Goal: Task Accomplishment & Management: Manage account settings

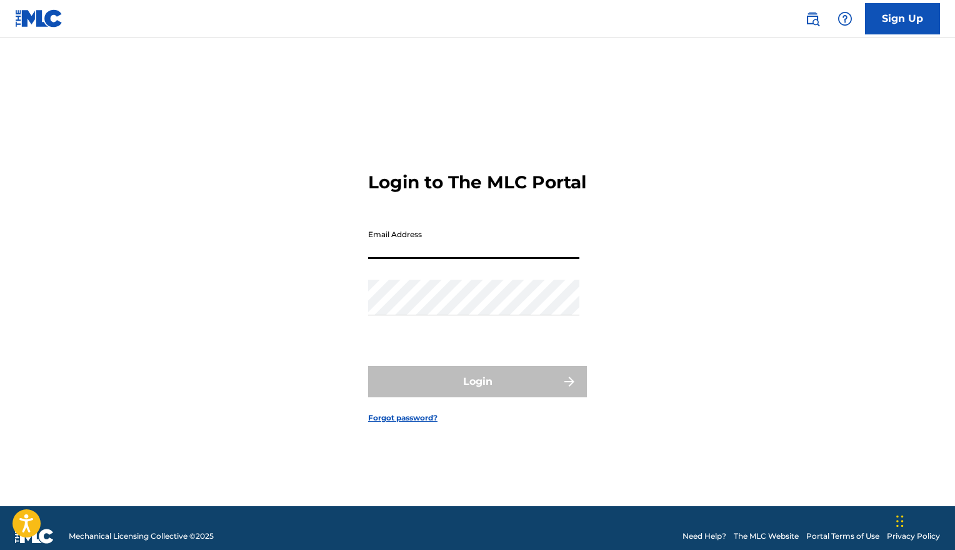
click at [443, 259] on input "Email Address" at bounding box center [473, 241] width 211 height 36
click at [842, 201] on div "Login to The MLC Portal Email Address Password Login Forgot password?" at bounding box center [477, 287] width 875 height 437
click at [468, 257] on input "Email Address" at bounding box center [473, 241] width 211 height 36
click at [500, 259] on input "[EMAIL_ADDRESS][DOMAIN_NAME]" at bounding box center [473, 241] width 211 height 36
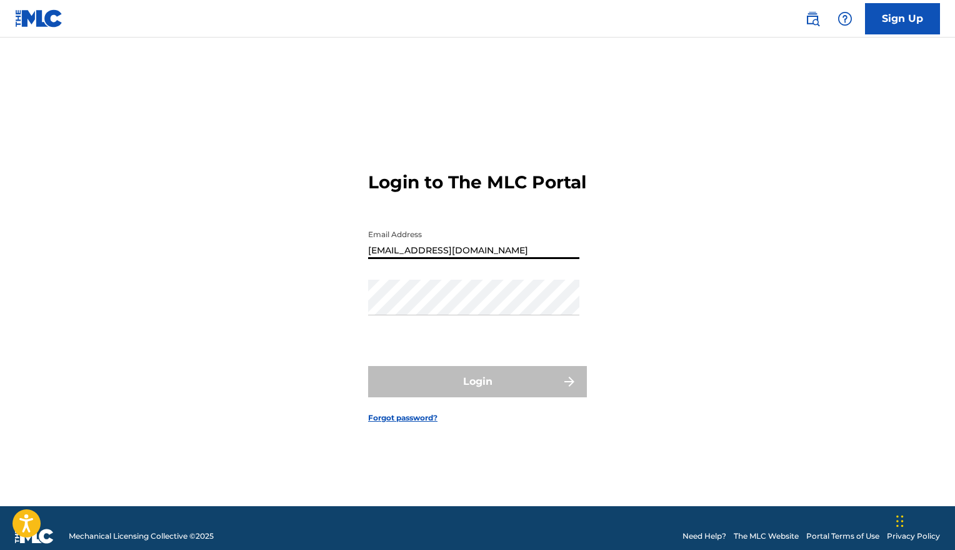
click at [500, 259] on input "[EMAIL_ADDRESS][DOMAIN_NAME]" at bounding box center [473, 241] width 211 height 36
click at [394, 259] on input "fsanddk" at bounding box center [473, 241] width 211 height 36
type input "[EMAIL_ADDRESS][DOMAIN_NAME]"
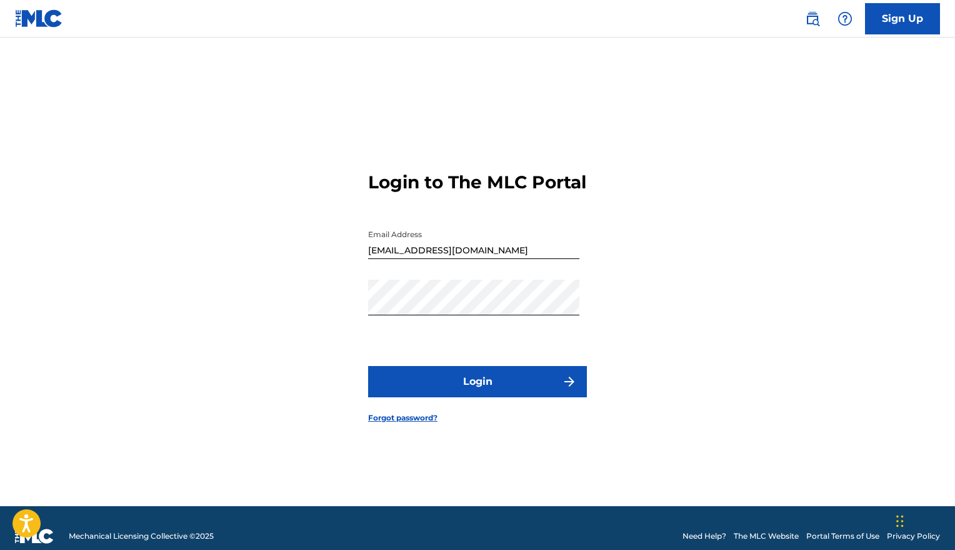
click at [398, 396] on button "Login" at bounding box center [477, 381] width 219 height 31
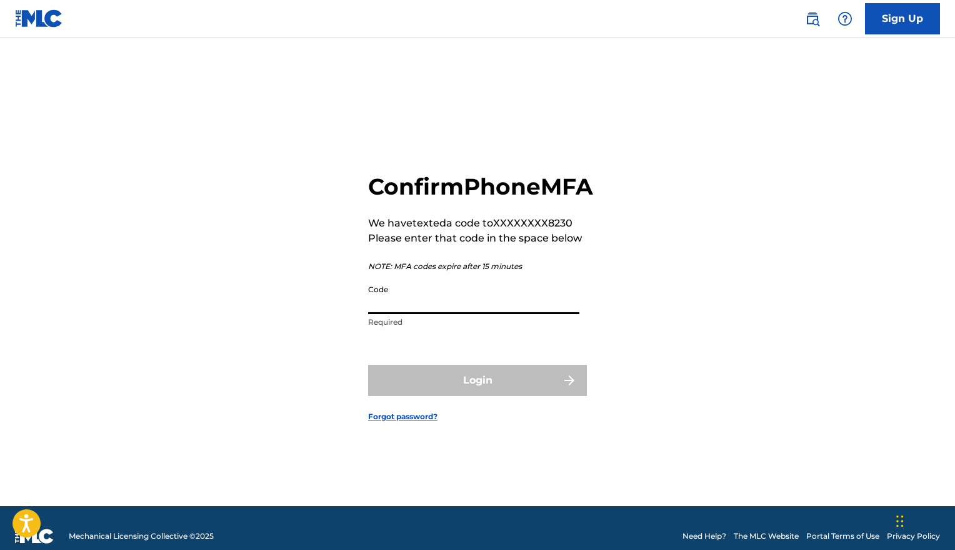
click at [430, 314] on input "Code" at bounding box center [473, 296] width 211 height 36
paste input "704227"
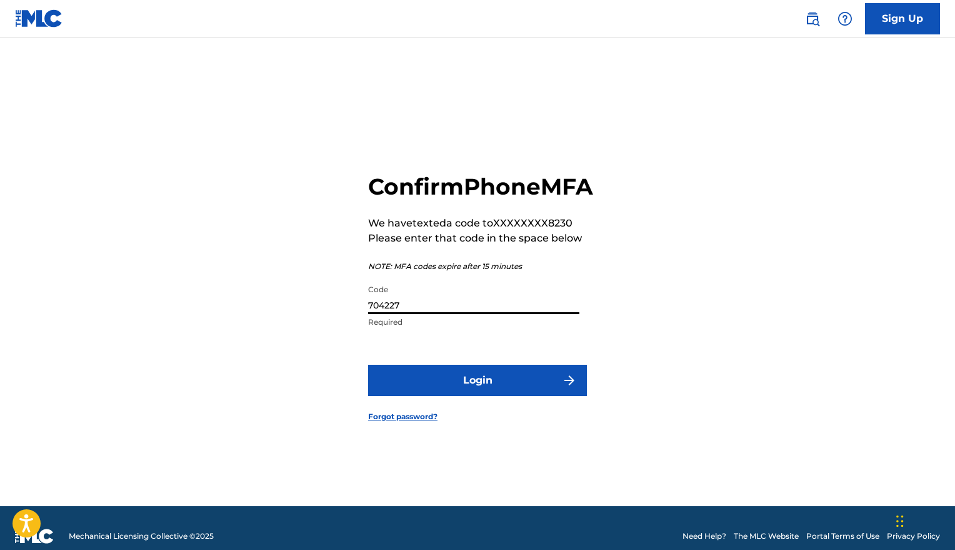
type input "704227"
click at [438, 390] on button "Login" at bounding box center [477, 380] width 219 height 31
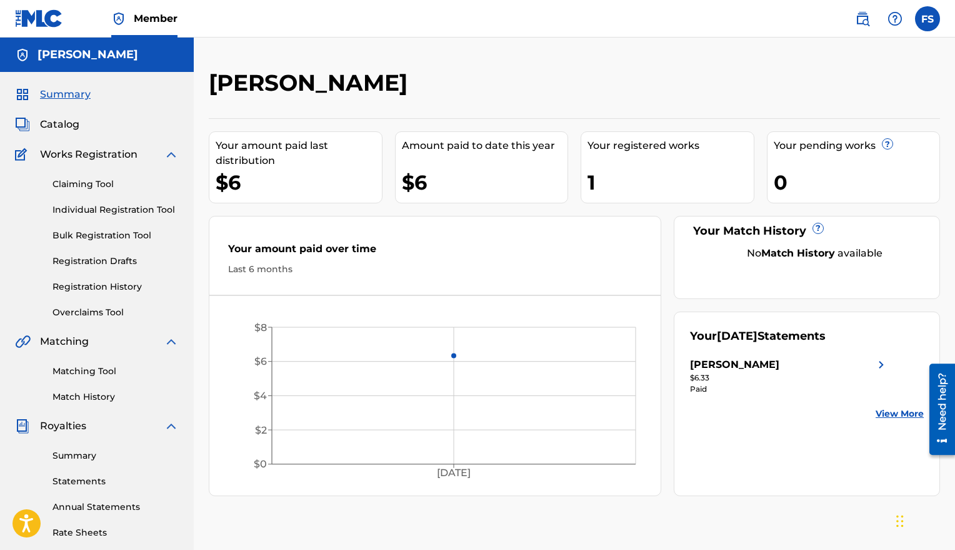
click at [929, 16] on label at bounding box center [927, 18] width 25 height 25
click at [928, 19] on input "FS [PERSON_NAME] [EMAIL_ADDRESS][DOMAIN_NAME] Notification Preferences Profile …" at bounding box center [928, 19] width 0 height 0
click at [684, 111] on div "[PERSON_NAME] Your amount paid last distribution $6 Amount paid to date this ye…" at bounding box center [575, 282] width 732 height 427
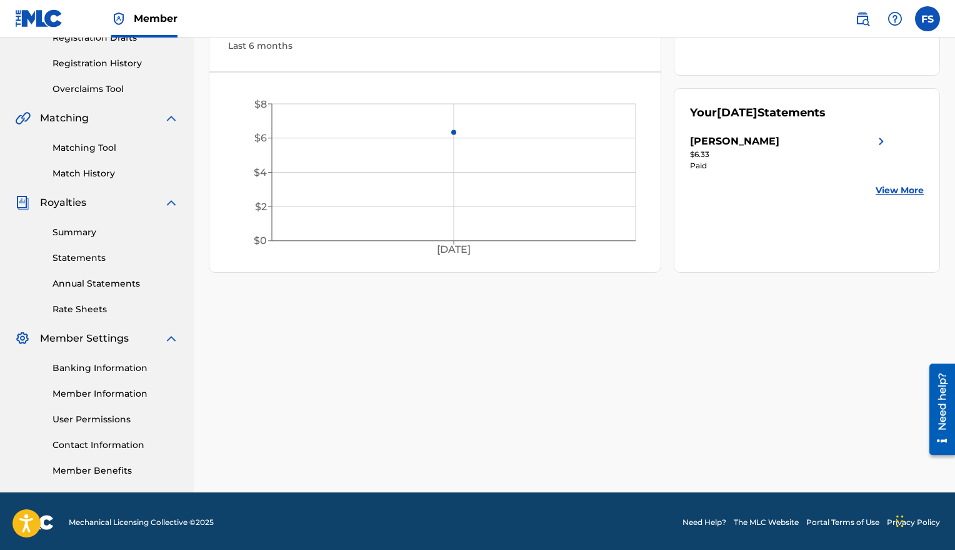
scroll to position [226, 0]
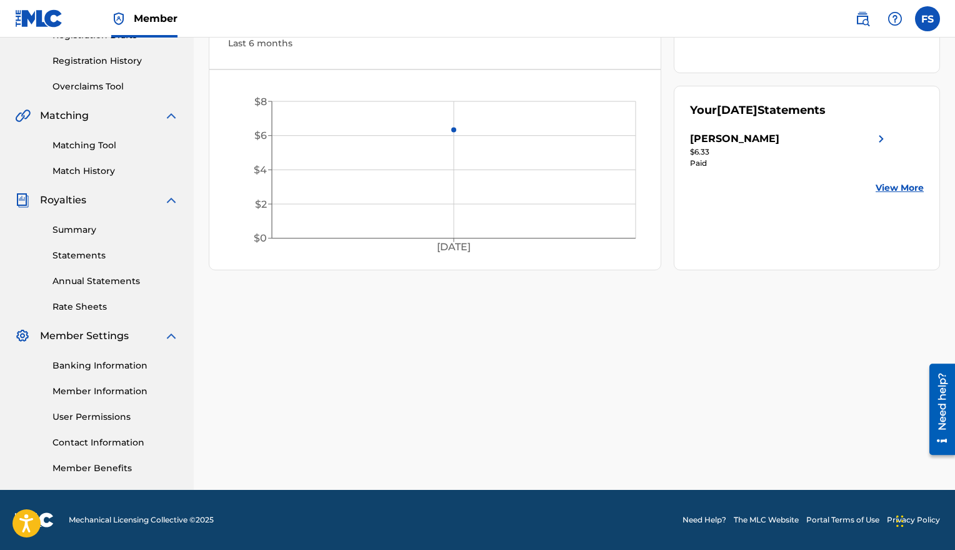
click at [79, 418] on link "User Permissions" at bounding box center [116, 416] width 126 height 13
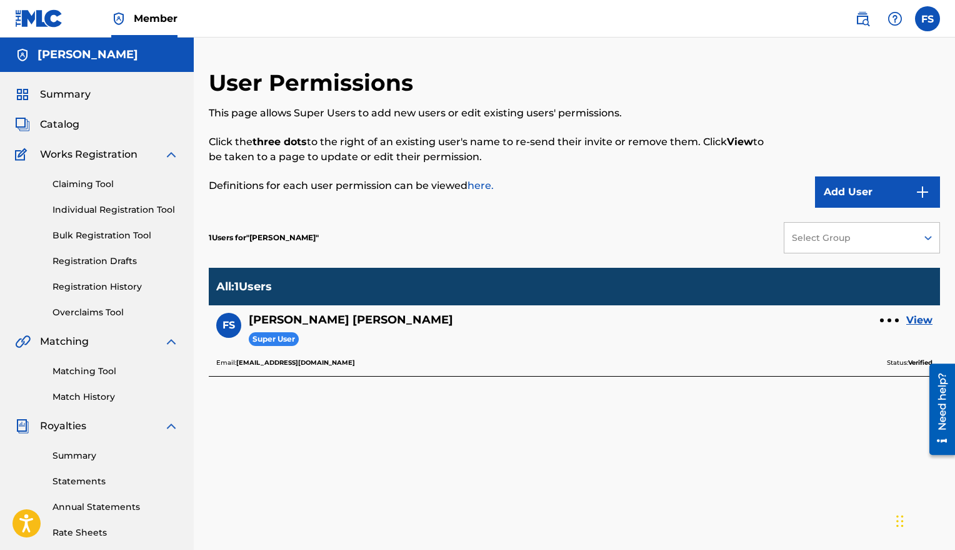
click at [908, 188] on button "Add User" at bounding box center [877, 191] width 125 height 31
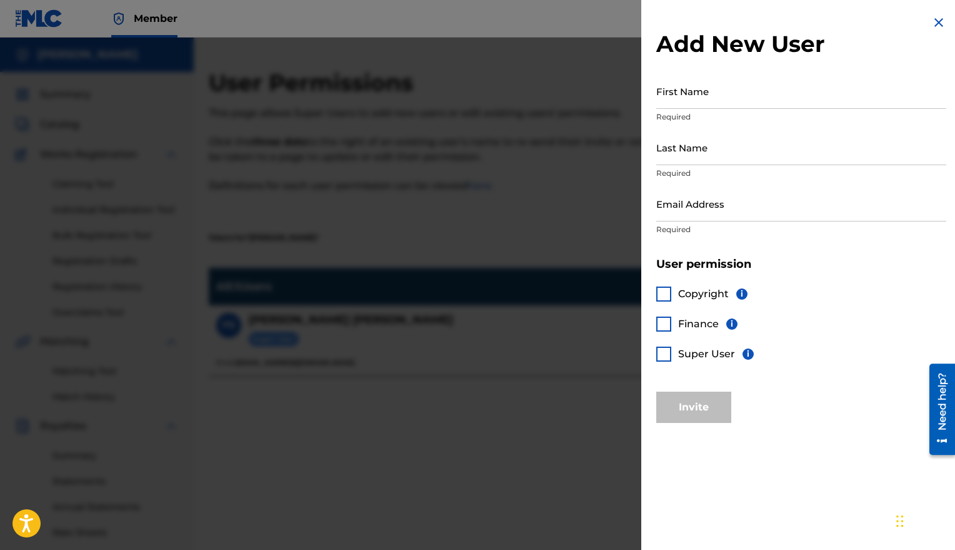
click at [689, 106] on input "First Name" at bounding box center [802, 91] width 290 height 36
type input "[PERSON_NAME]"
click at [696, 155] on input "Last Name" at bounding box center [802, 147] width 290 height 36
type input "Gerber"
click at [708, 211] on input "Email Address" at bounding box center [802, 204] width 290 height 36
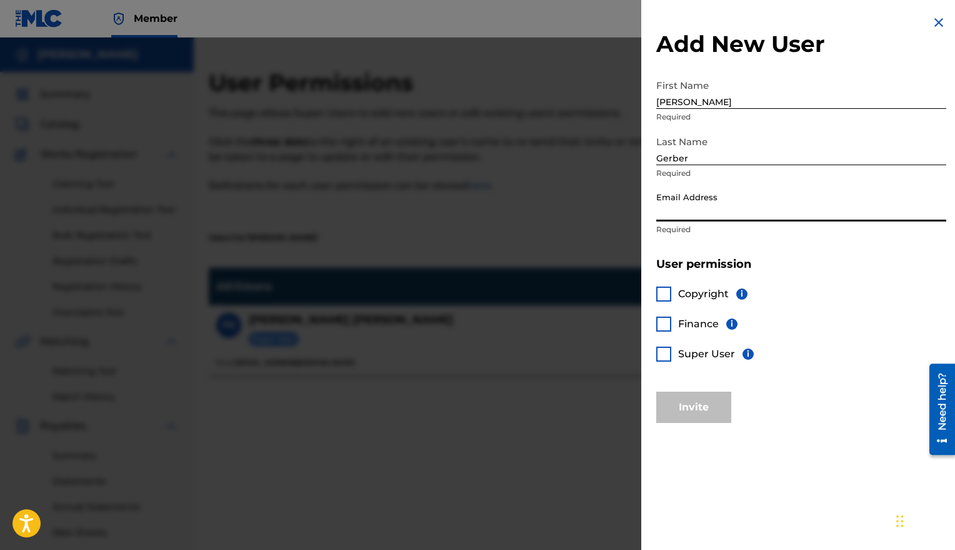
paste input "[PERSON_NAME][EMAIL_ADDRESS][PERSON_NAME][DOMAIN_NAME]"
type input "[PERSON_NAME][EMAIL_ADDRESS][PERSON_NAME][DOMAIN_NAME]"
click at [669, 298] on div at bounding box center [664, 293] width 15 height 15
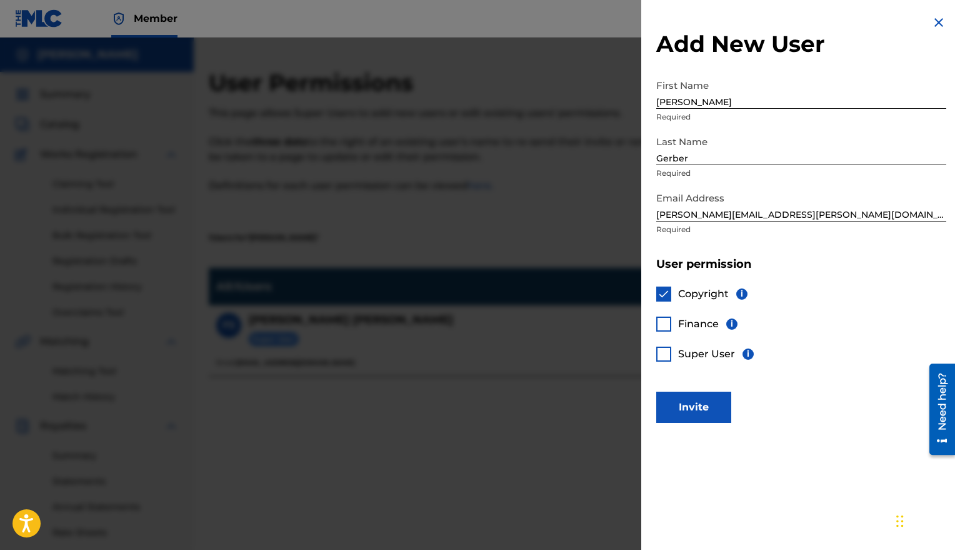
click at [665, 335] on div "Copyright i Finance i Super User i" at bounding box center [802, 331] width 290 height 120
click at [665, 327] on div at bounding box center [664, 323] width 15 height 15
click at [668, 355] on div at bounding box center [664, 353] width 15 height 15
click at [696, 406] on button "Invite" at bounding box center [694, 406] width 75 height 31
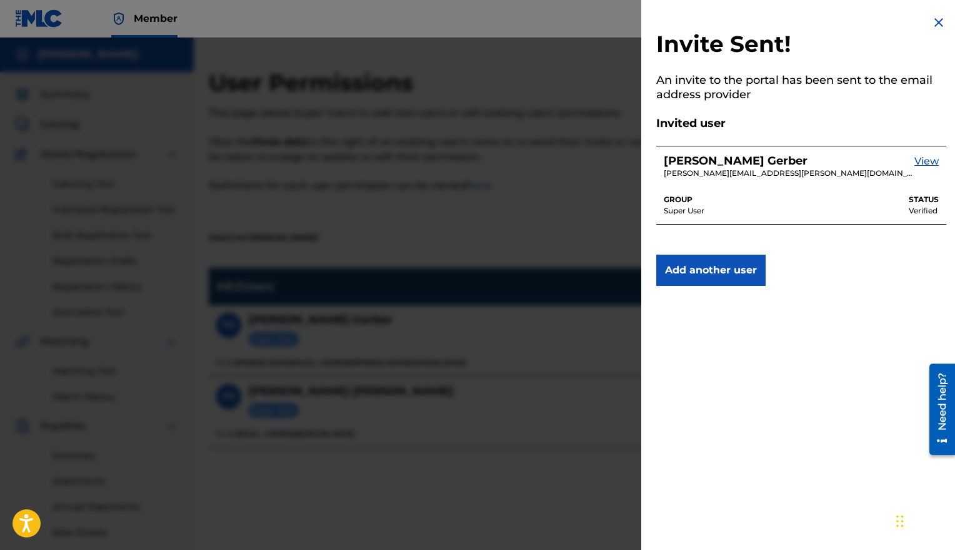
click at [937, 23] on img at bounding box center [939, 22] width 15 height 15
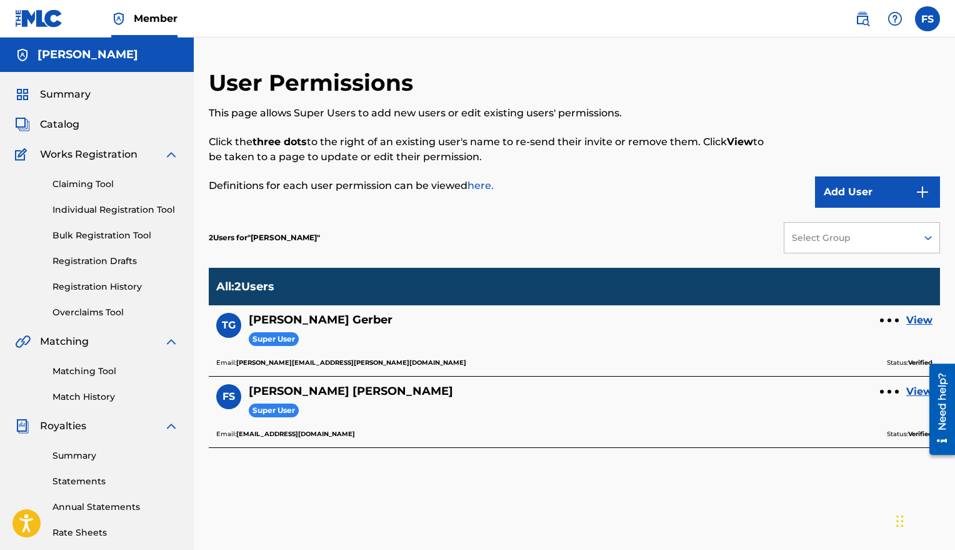
click at [484, 186] on link "here." at bounding box center [481, 185] width 26 height 12
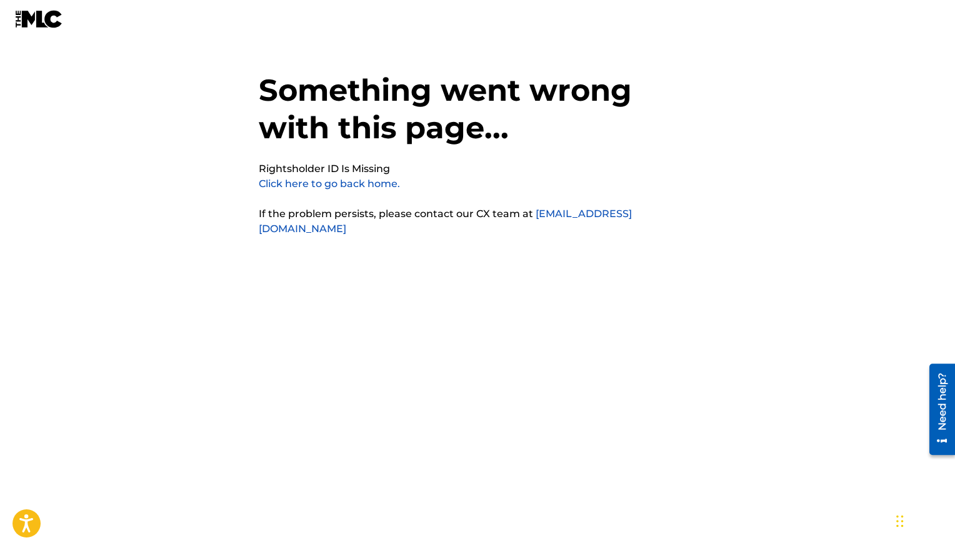
click at [288, 184] on link "Click here to go back home." at bounding box center [329, 184] width 141 height 12
click at [383, 186] on link "Click here to go back home." at bounding box center [329, 184] width 141 height 12
click at [41, 23] on img at bounding box center [39, 19] width 48 height 18
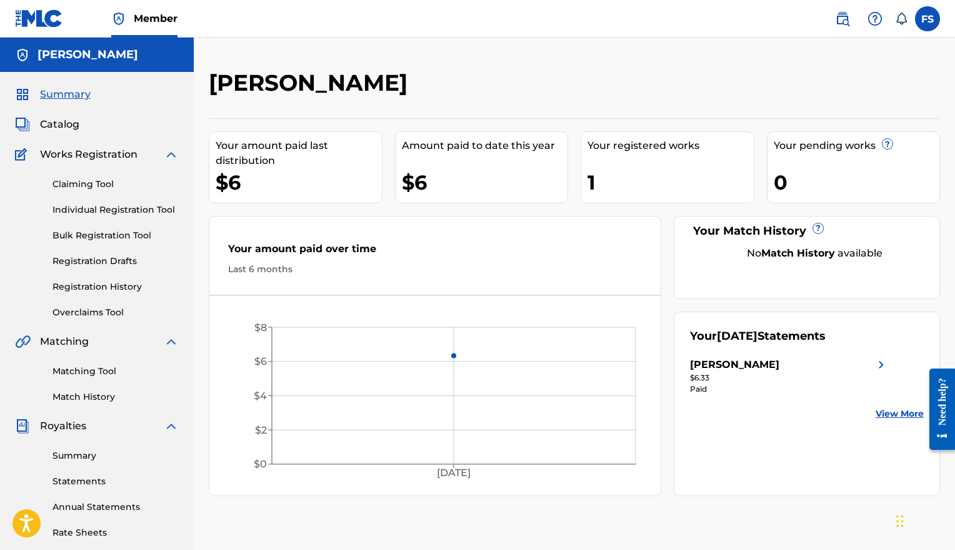
click at [68, 121] on span "Catalog" at bounding box center [59, 124] width 39 height 15
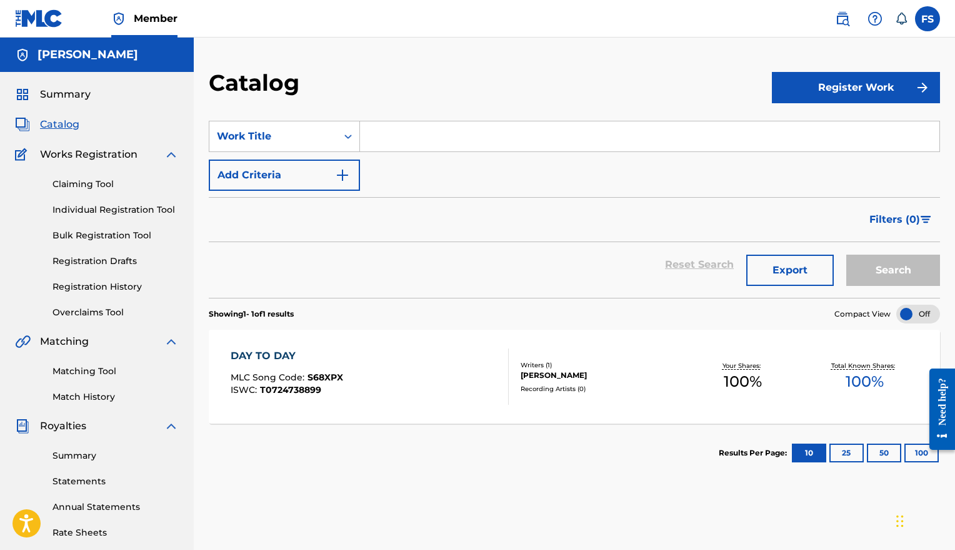
click at [932, 10] on label at bounding box center [927, 18] width 25 height 25
click at [928, 19] on input "FS [PERSON_NAME] [EMAIL_ADDRESS][DOMAIN_NAME] Notification Preferences Profile …" at bounding box center [928, 19] width 0 height 0
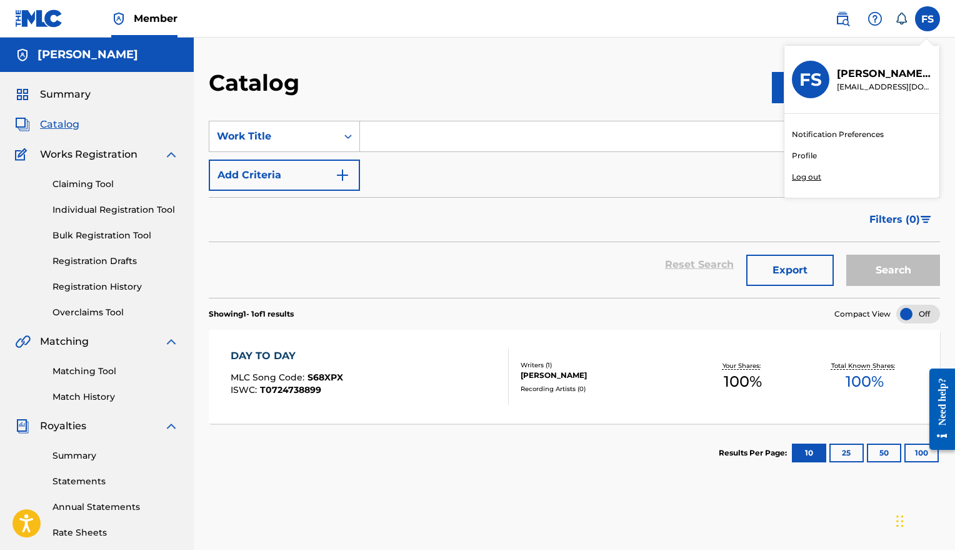
click at [802, 156] on link "Profile" at bounding box center [804, 155] width 25 height 11
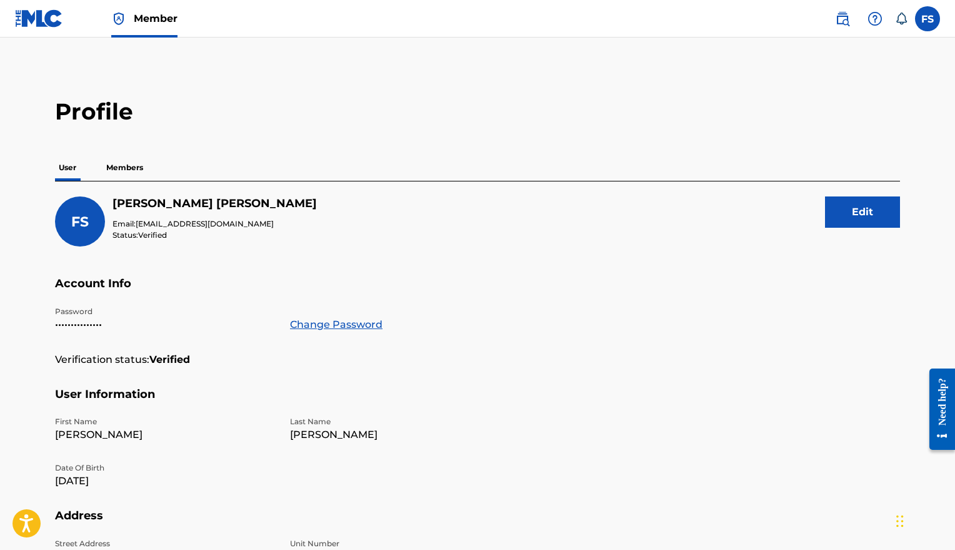
click at [925, 18] on label at bounding box center [927, 18] width 25 height 25
click at [928, 19] on input "FS [PERSON_NAME] [EMAIL_ADDRESS][DOMAIN_NAME] Notification Preferences Profile …" at bounding box center [928, 19] width 0 height 0
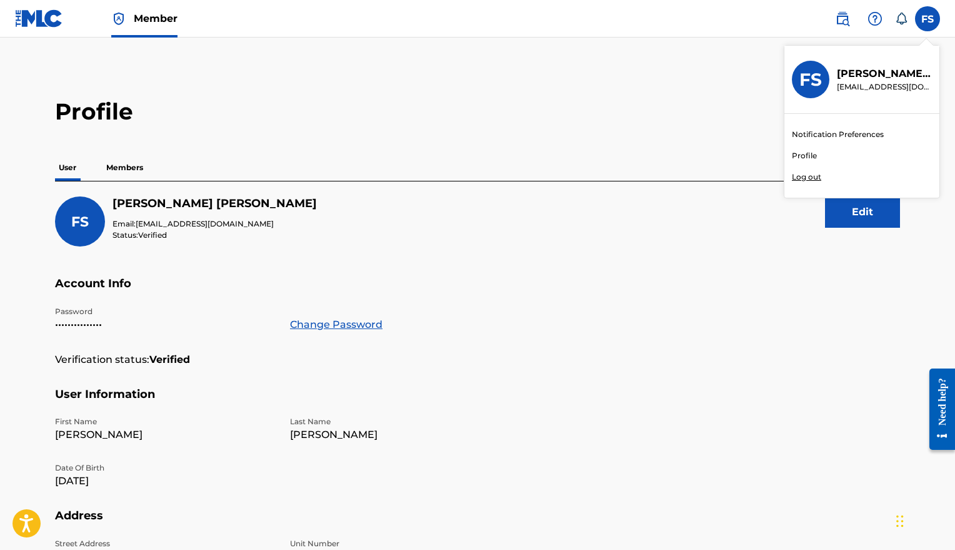
click at [842, 22] on img at bounding box center [842, 18] width 15 height 15
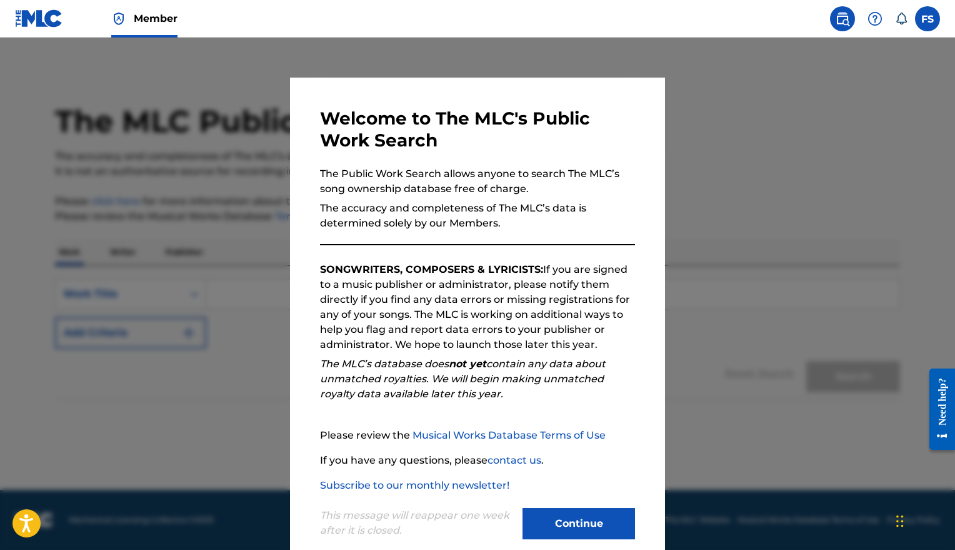
click at [624, 520] on button "Continue" at bounding box center [579, 523] width 113 height 31
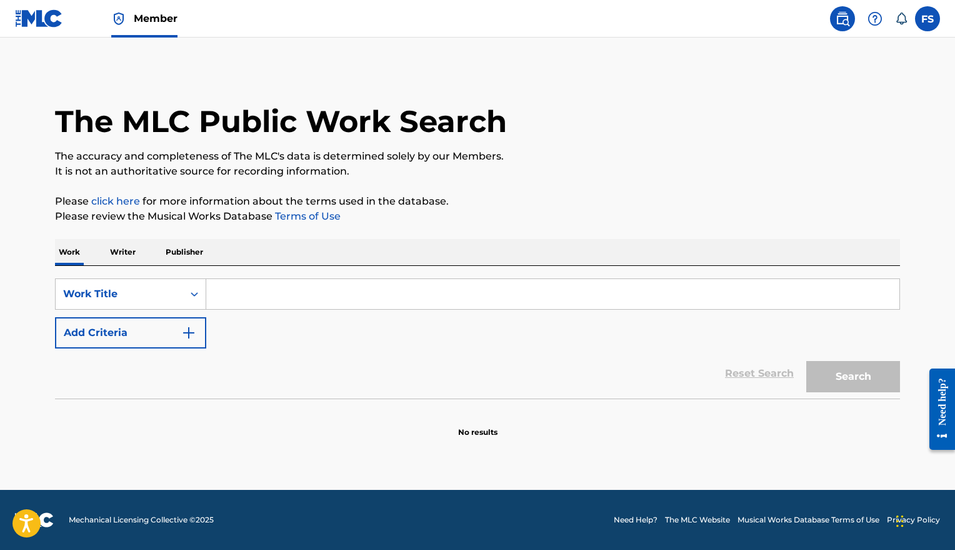
click at [28, 16] on img at bounding box center [39, 18] width 48 height 18
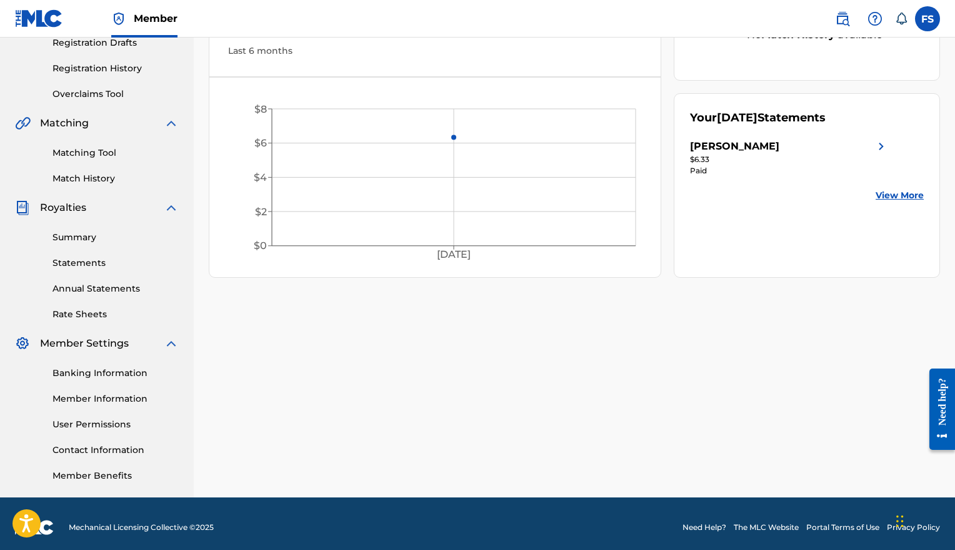
scroll to position [226, 0]
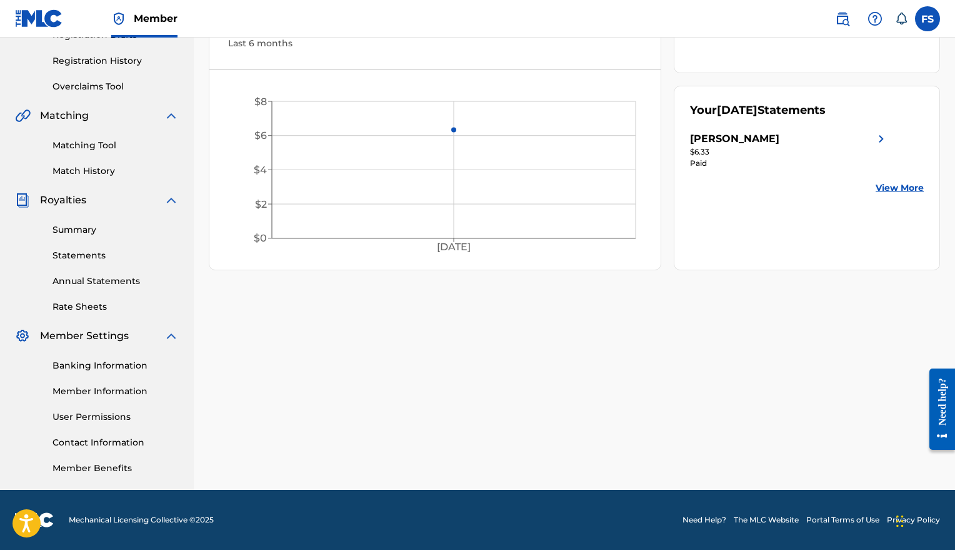
click at [81, 416] on link "User Permissions" at bounding box center [116, 416] width 126 height 13
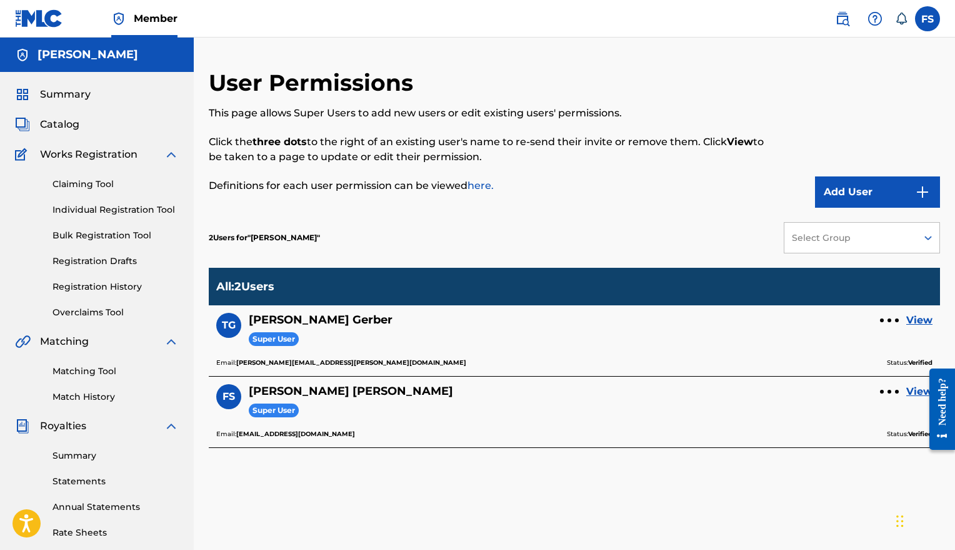
click at [889, 391] on div at bounding box center [890, 392] width 4 height 4
click at [912, 392] on link "View" at bounding box center [920, 391] width 26 height 15
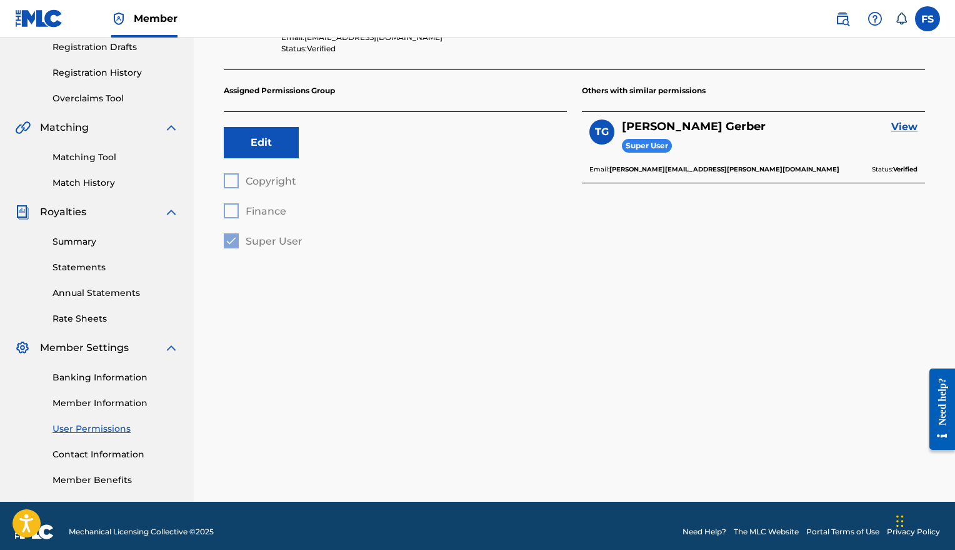
scroll to position [226, 0]
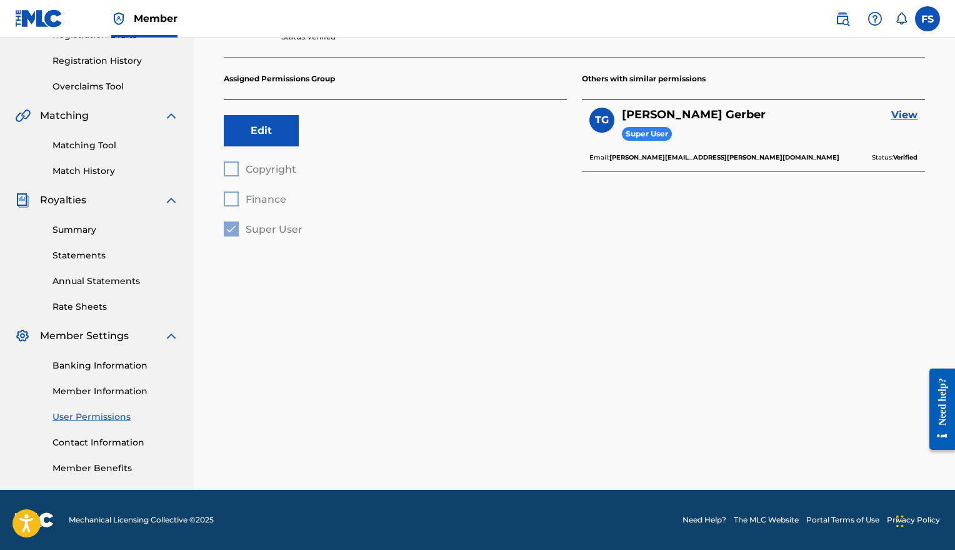
click at [384, 412] on div "< Back Profile FS Frank Solivan Super User Email: middlefandolin@gmail.com Stat…" at bounding box center [575, 166] width 762 height 647
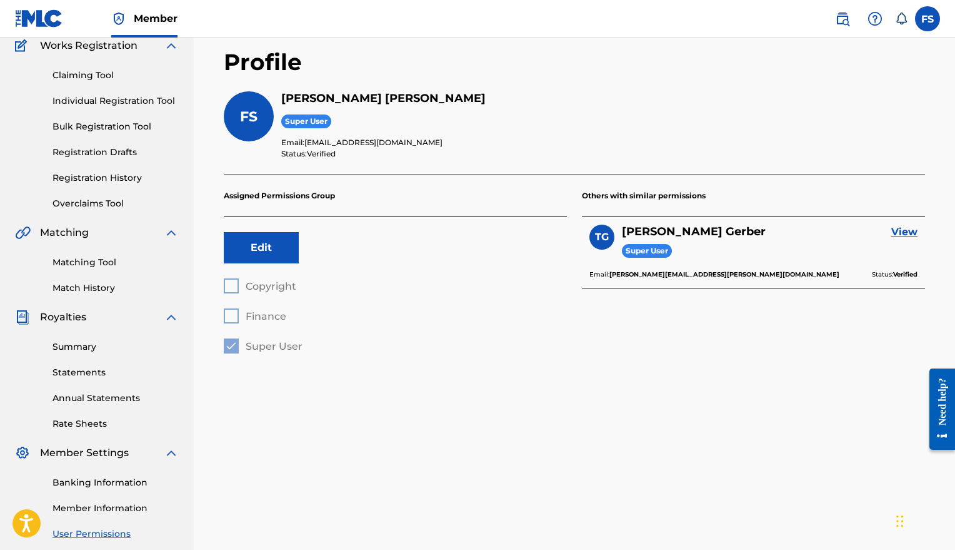
scroll to position [100, 0]
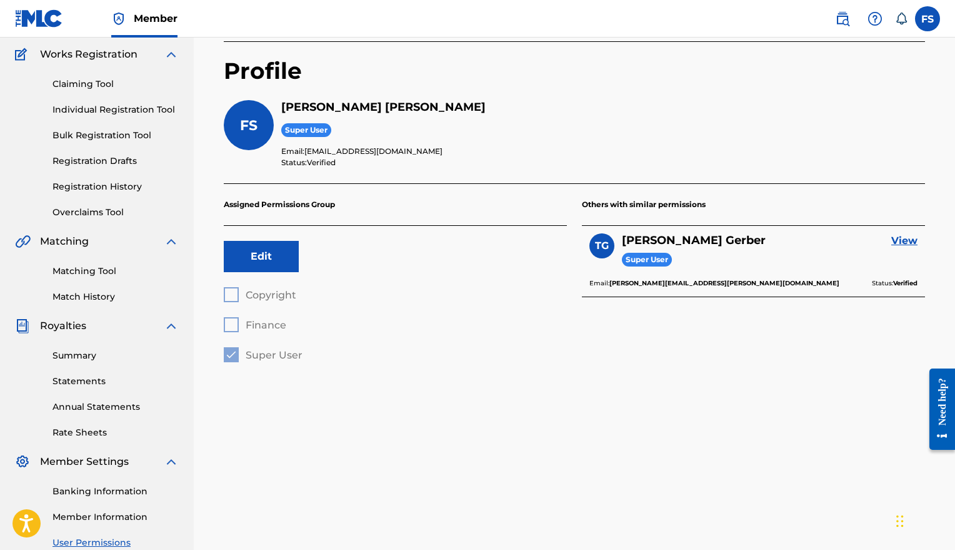
click at [902, 244] on link "View" at bounding box center [905, 240] width 26 height 15
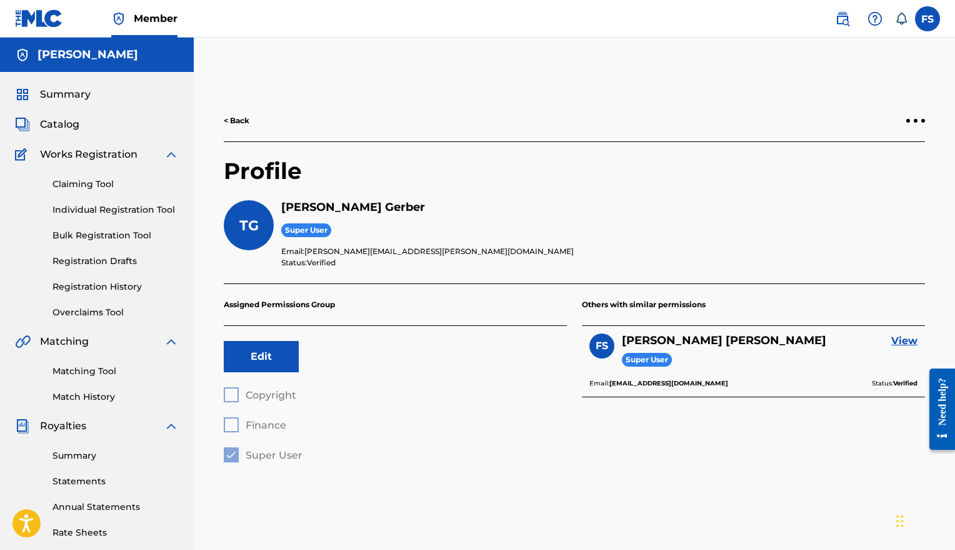
click at [923, 118] on div at bounding box center [916, 121] width 19 height 8
click at [869, 105] on p "Resend Invite" at bounding box center [847, 106] width 106 height 30
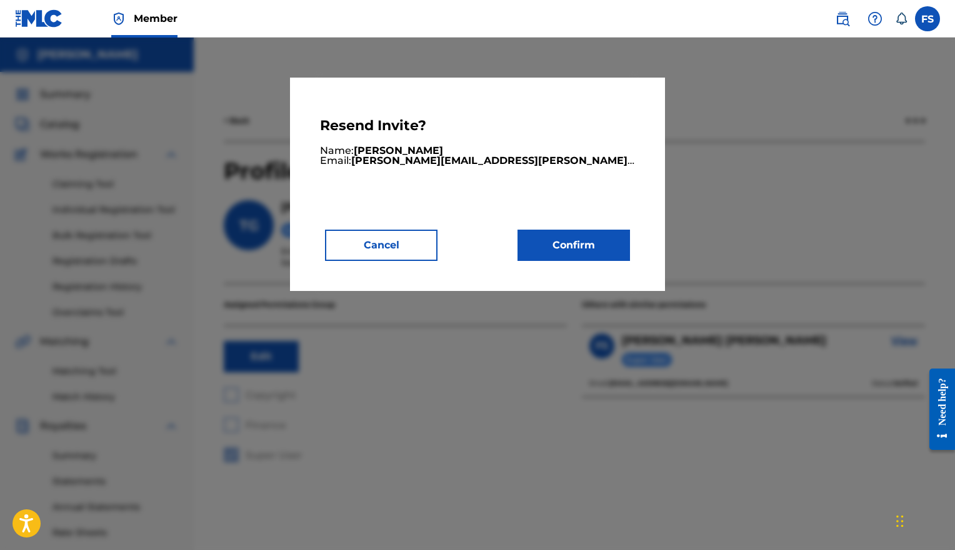
click at [589, 248] on button "Confirm" at bounding box center [574, 244] width 113 height 31
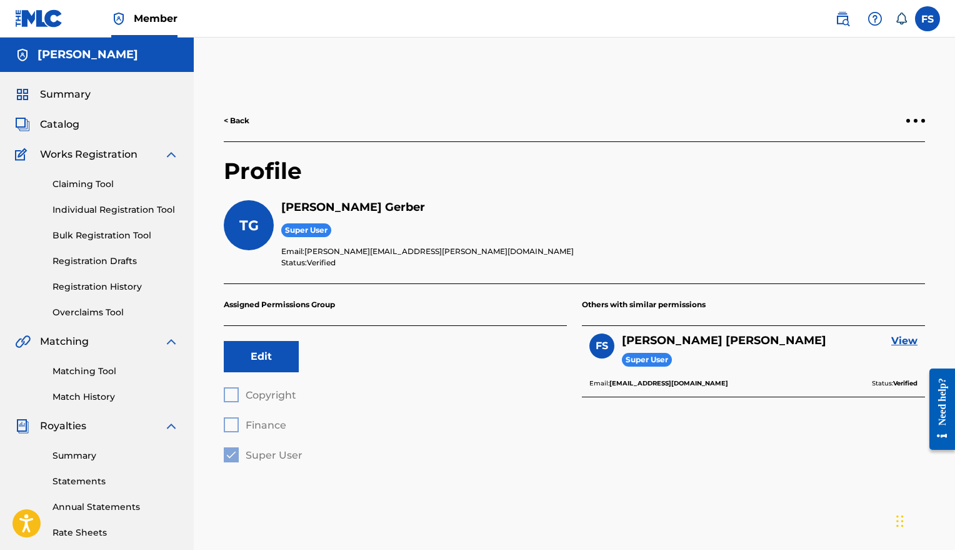
click at [912, 123] on div at bounding box center [916, 121] width 19 height 8
click at [865, 108] on p "Resend Invite" at bounding box center [847, 106] width 106 height 30
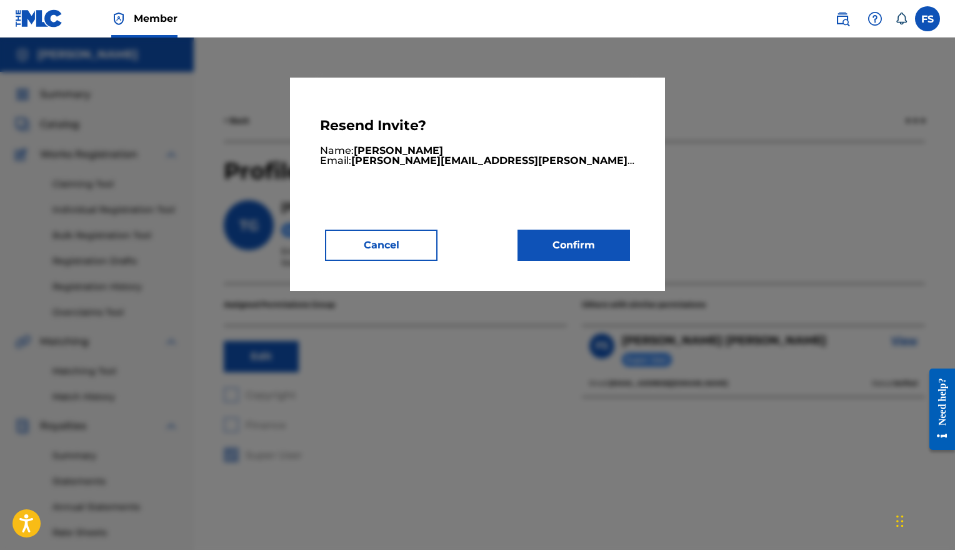
click at [587, 255] on button "Confirm" at bounding box center [574, 244] width 113 height 31
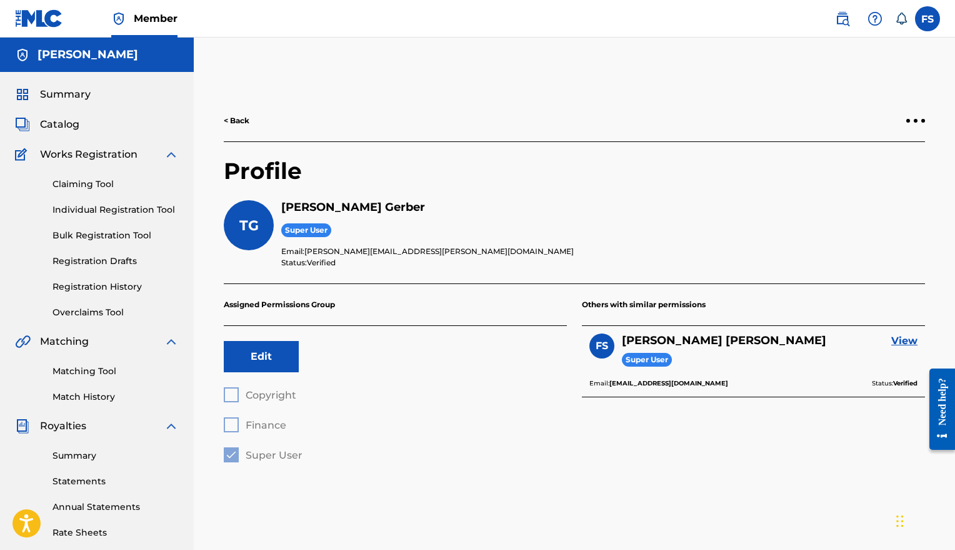
click at [915, 111] on div "< Back" at bounding box center [575, 121] width 702 height 42
click at [914, 116] on div "< Back" at bounding box center [575, 121] width 702 height 42
click at [914, 121] on div at bounding box center [916, 121] width 4 height 4
click at [872, 109] on p "Resend Invite" at bounding box center [847, 106] width 106 height 30
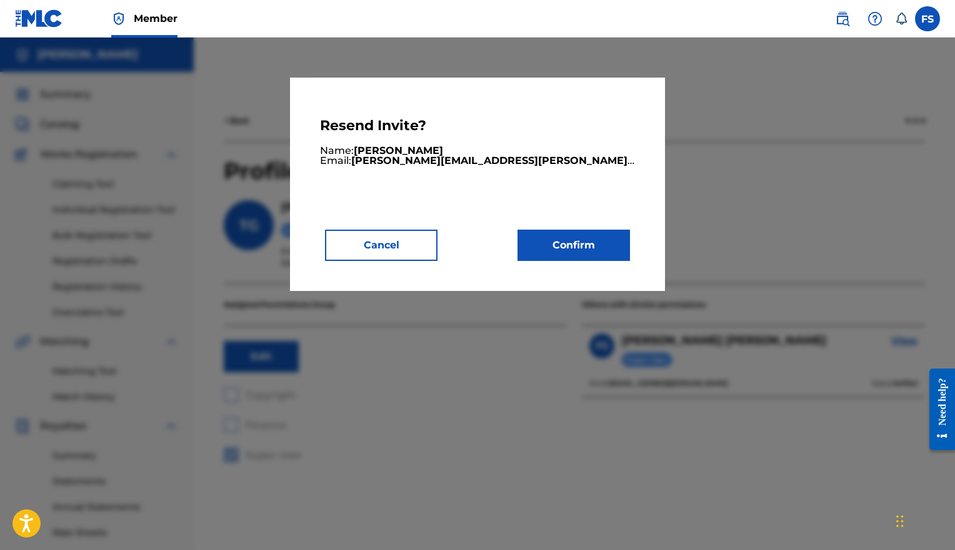
click at [629, 233] on button "Confirm" at bounding box center [574, 244] width 113 height 31
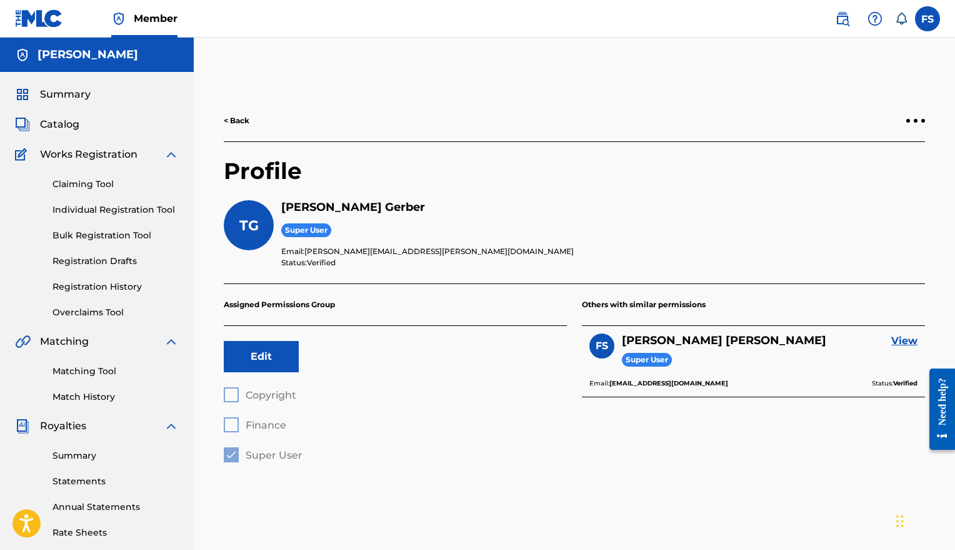
click at [936, 22] on label at bounding box center [927, 18] width 25 height 25
click at [928, 19] on input "FS [PERSON_NAME] [EMAIL_ADDRESS][DOMAIN_NAME] Notification Preferences Profile …" at bounding box center [928, 19] width 0 height 0
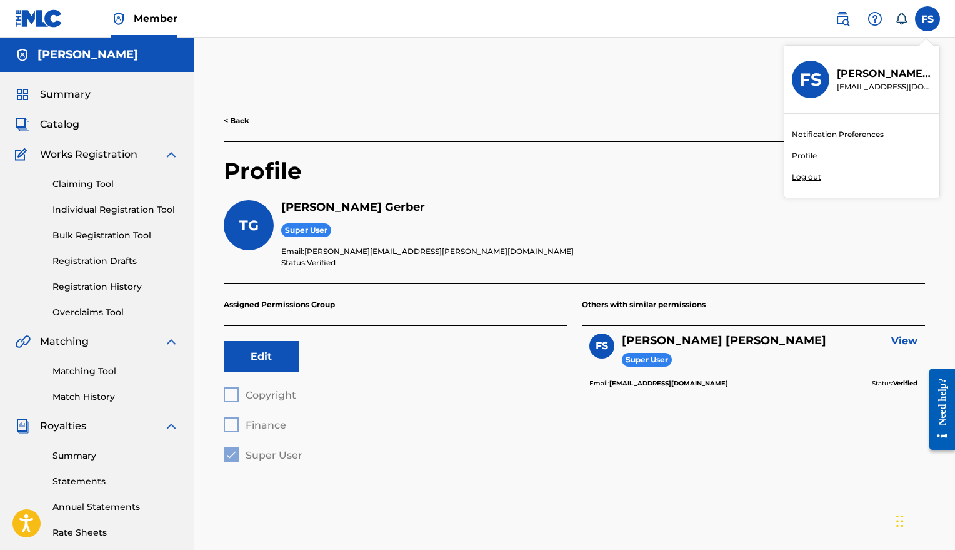
click at [805, 159] on link "Profile" at bounding box center [804, 155] width 25 height 11
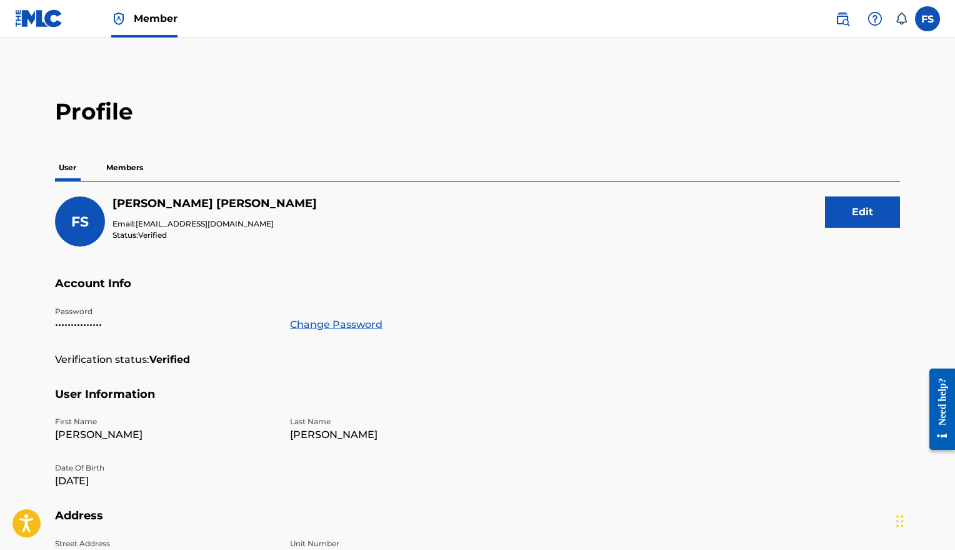
click at [136, 166] on p "Members" at bounding box center [125, 167] width 44 height 26
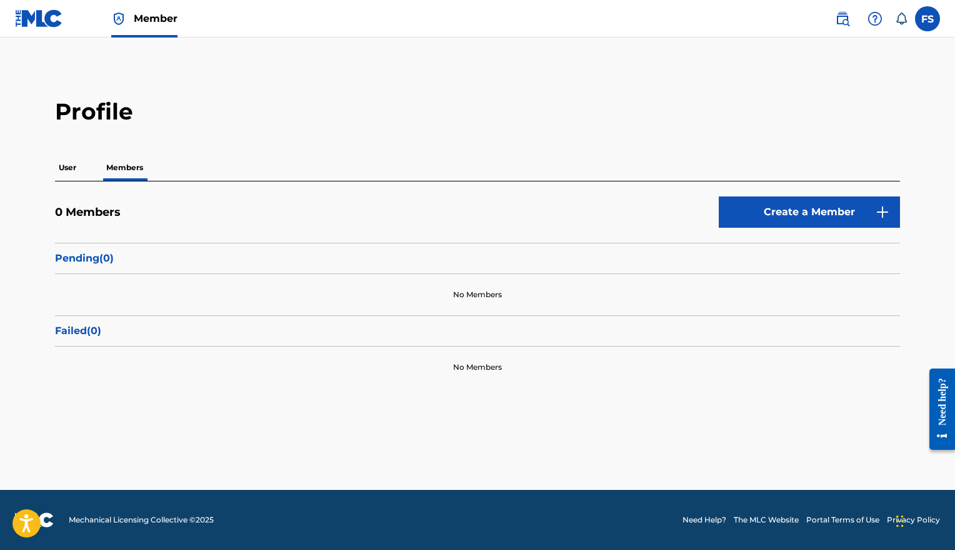
click at [840, 23] on img at bounding box center [842, 18] width 15 height 15
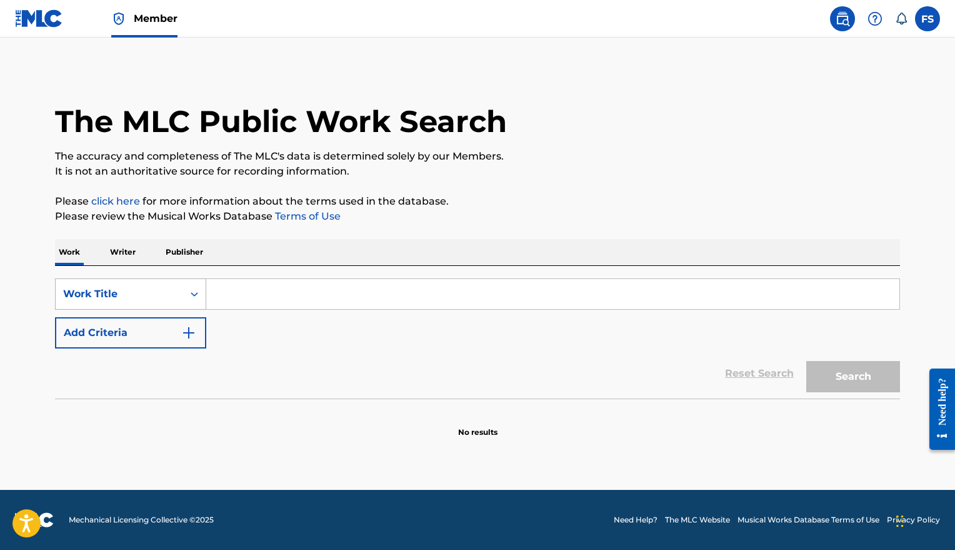
click at [194, 300] on icon "Search Form" at bounding box center [194, 294] width 13 height 13
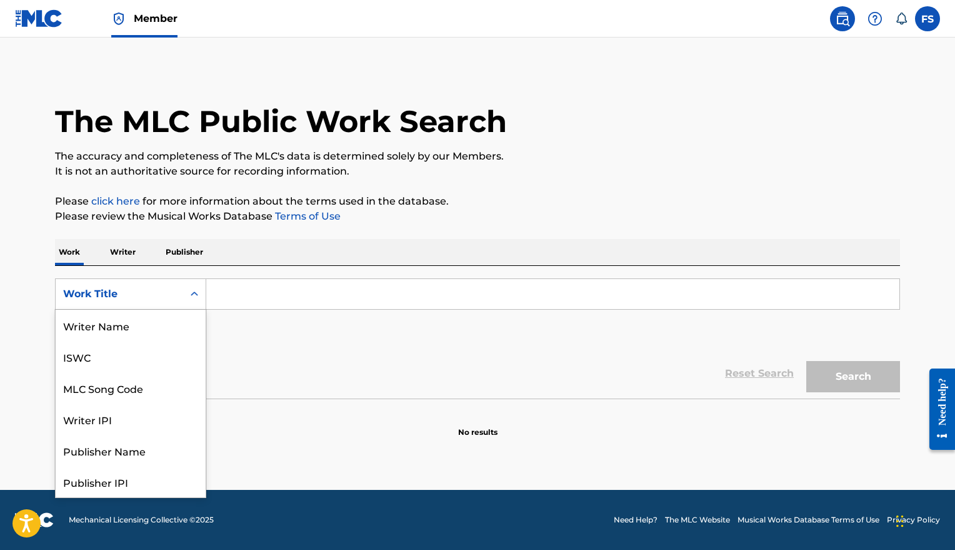
scroll to position [63, 0]
click at [194, 299] on icon "Search Form" at bounding box center [194, 294] width 13 height 13
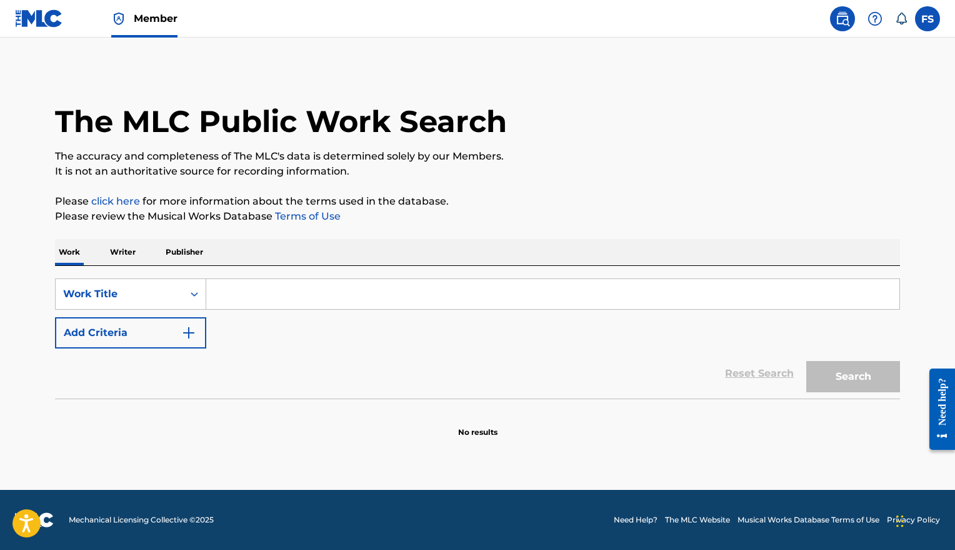
click at [875, 21] on img at bounding box center [875, 18] width 15 height 15
click at [906, 19] on icon at bounding box center [901, 19] width 13 height 13
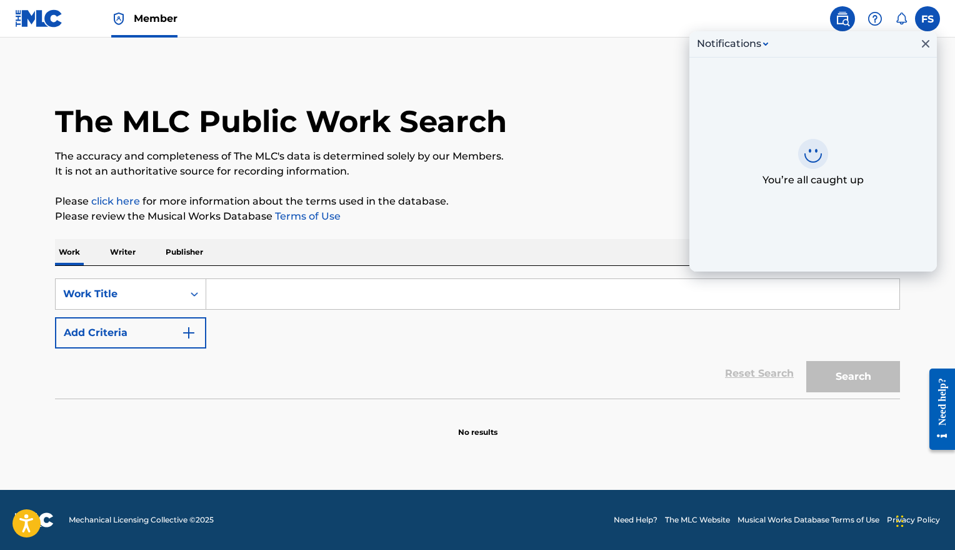
click at [906, 19] on icon at bounding box center [901, 19] width 13 height 13
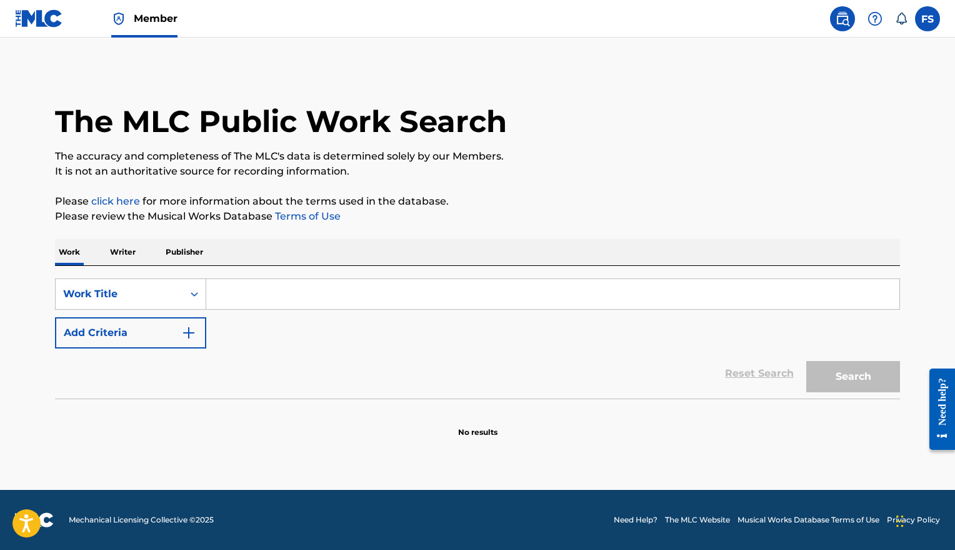
click at [937, 13] on label at bounding box center [927, 18] width 25 height 25
click at [928, 19] on input "FS [PERSON_NAME] [EMAIL_ADDRESS][DOMAIN_NAME] Notification Preferences Profile …" at bounding box center [928, 19] width 0 height 0
click at [804, 153] on link "Profile" at bounding box center [804, 155] width 25 height 11
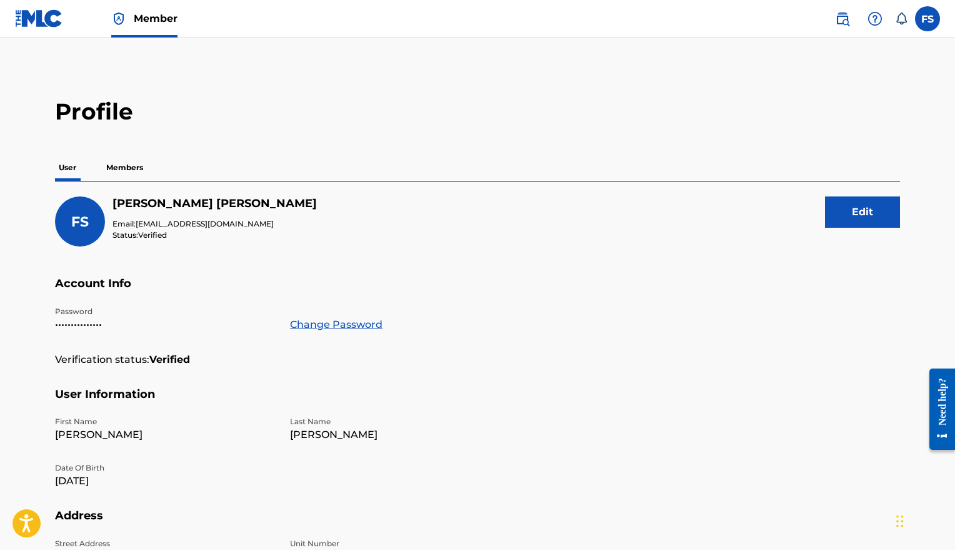
click at [933, 16] on label at bounding box center [927, 18] width 25 height 25
click at [928, 19] on input "FS [PERSON_NAME] [EMAIL_ADDRESS][DOMAIN_NAME] Notification Preferences Profile …" at bounding box center [928, 19] width 0 height 0
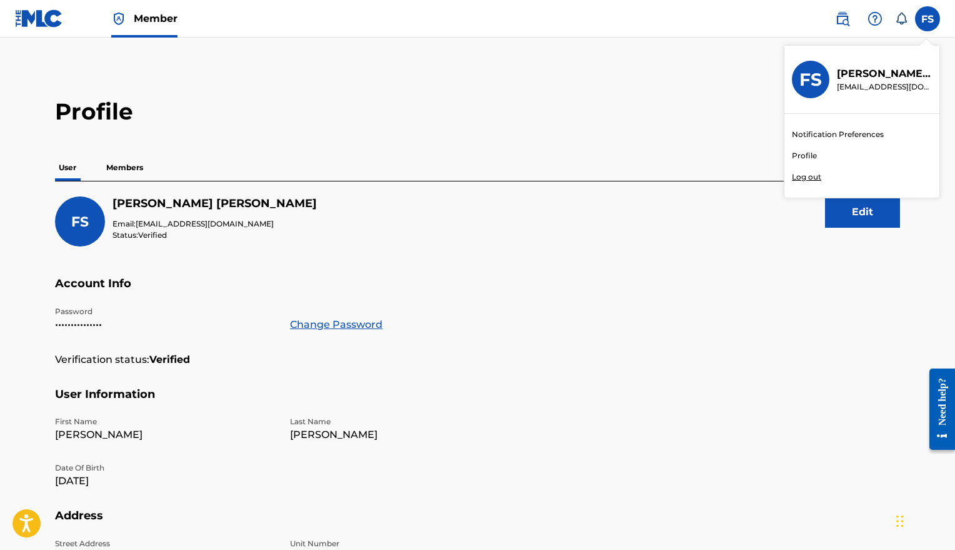
click at [825, 136] on link "Notification Preferences" at bounding box center [838, 134] width 92 height 11
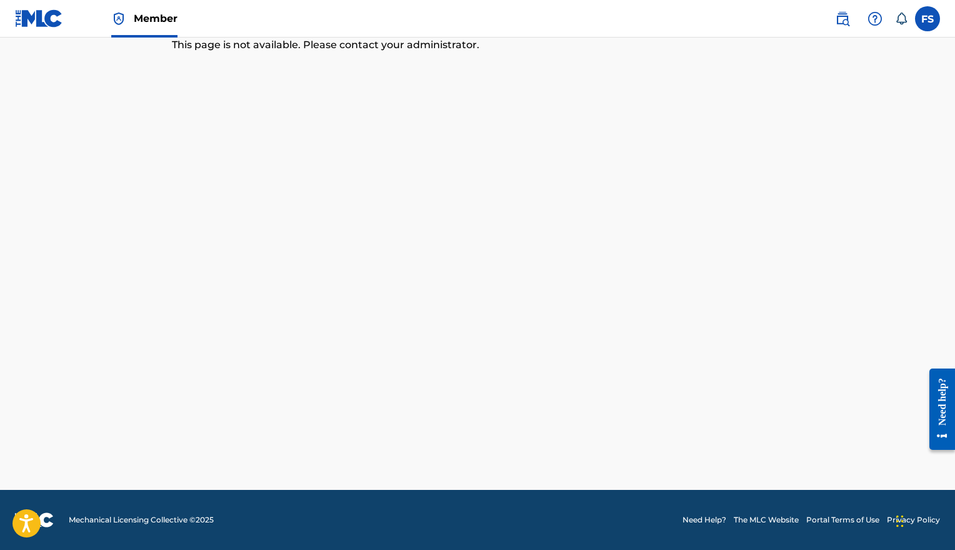
click at [36, 20] on img at bounding box center [39, 18] width 48 height 18
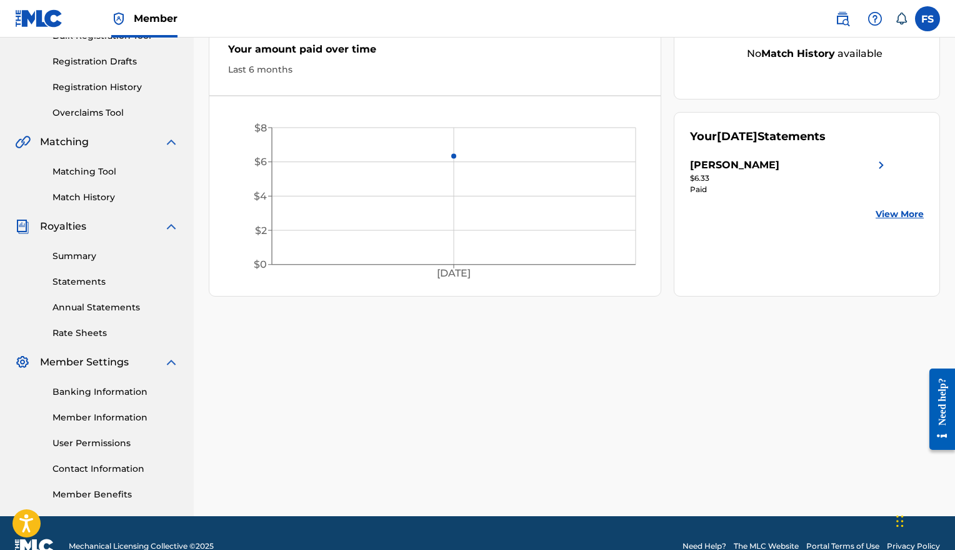
scroll to position [200, 0]
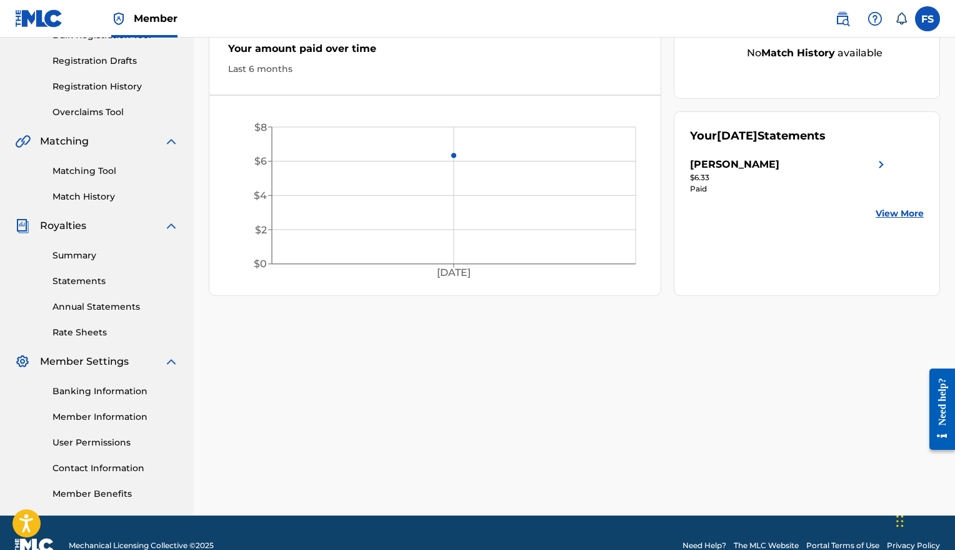
click at [97, 334] on link "Rate Sheets" at bounding box center [116, 332] width 126 height 13
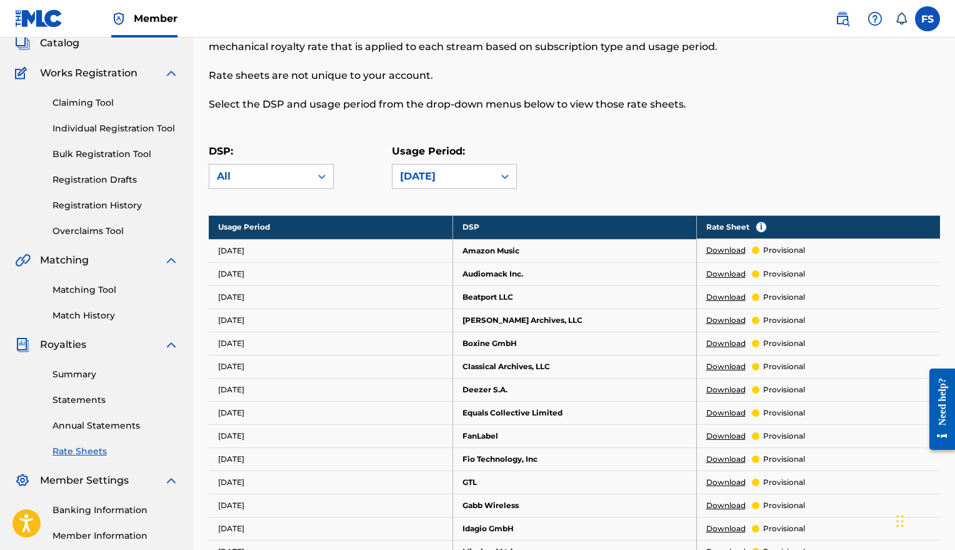
scroll to position [82, 0]
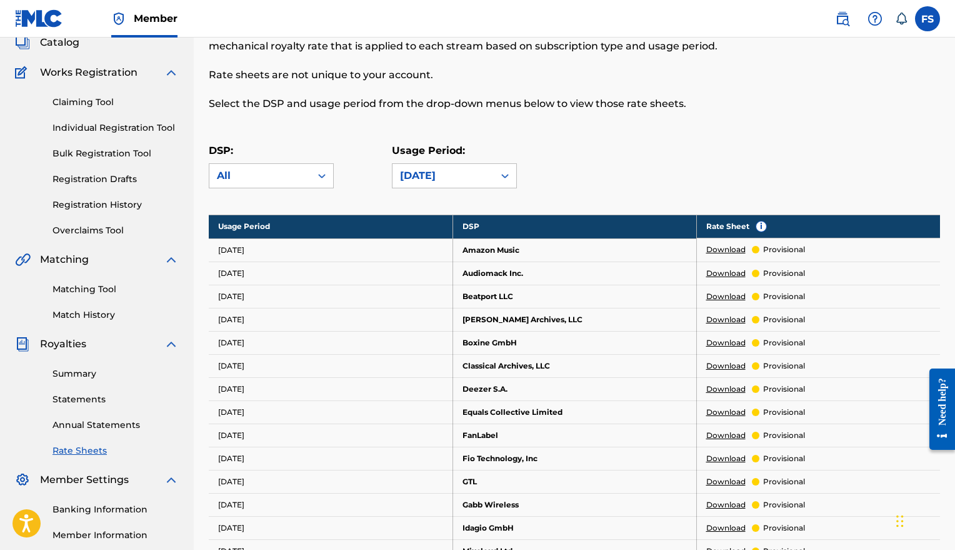
click at [733, 249] on link "Download" at bounding box center [726, 249] width 39 height 11
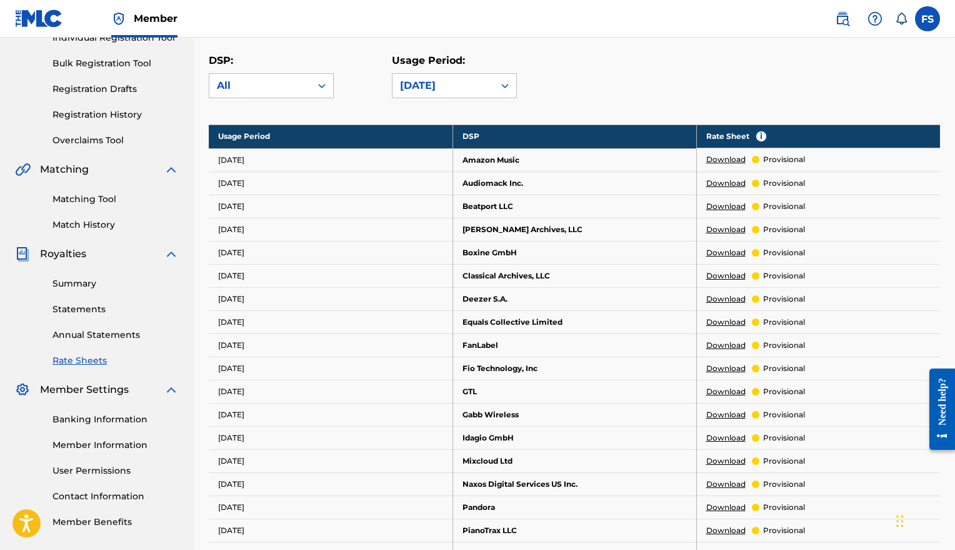
scroll to position [0, 0]
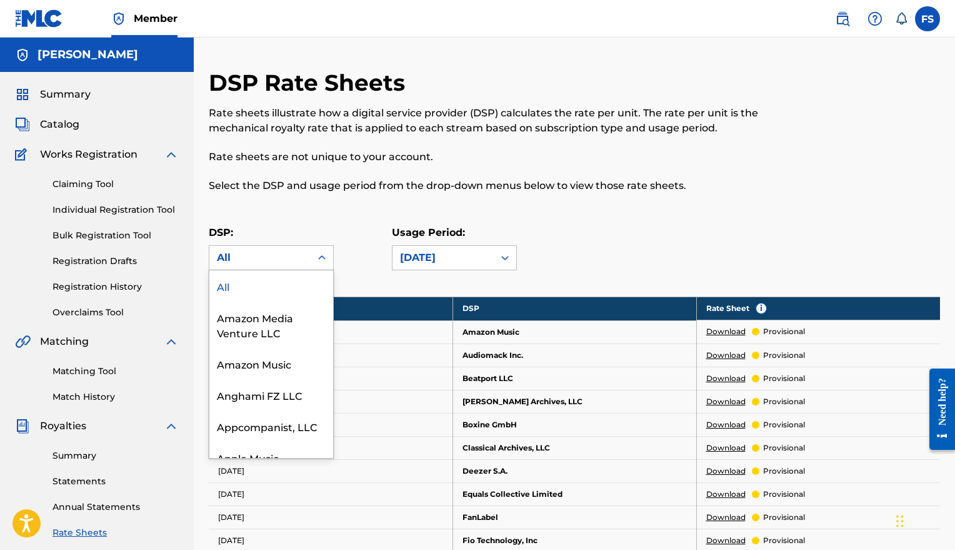
click at [327, 254] on icon at bounding box center [322, 257] width 13 height 13
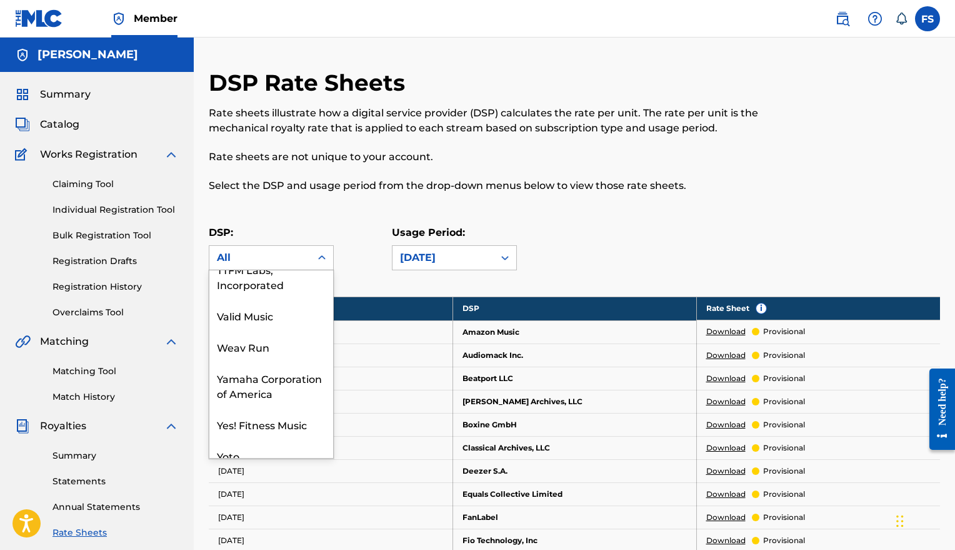
scroll to position [2290, 0]
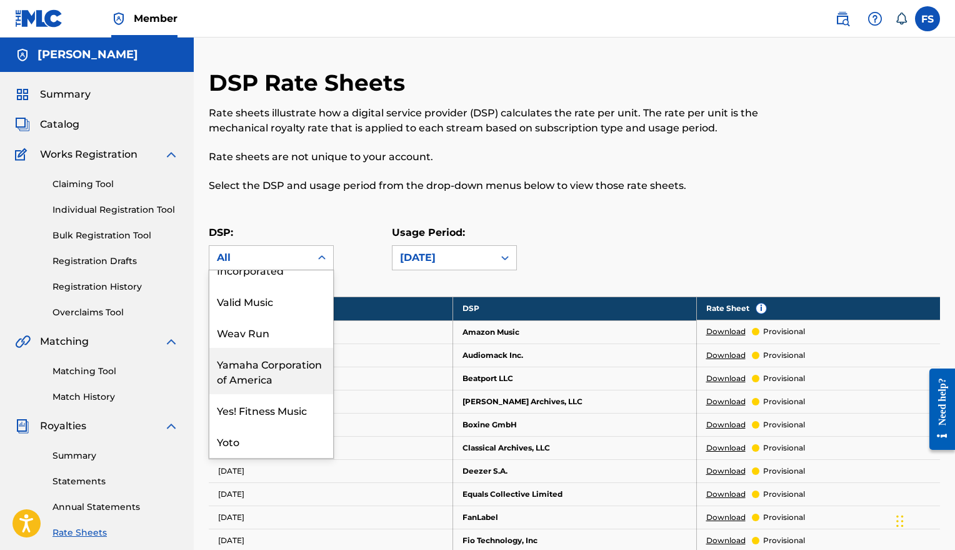
click at [670, 232] on div "DSP: Yamaha Corporation of America, 70 of 73. 73 results available. Use Up and …" at bounding box center [575, 253] width 732 height 56
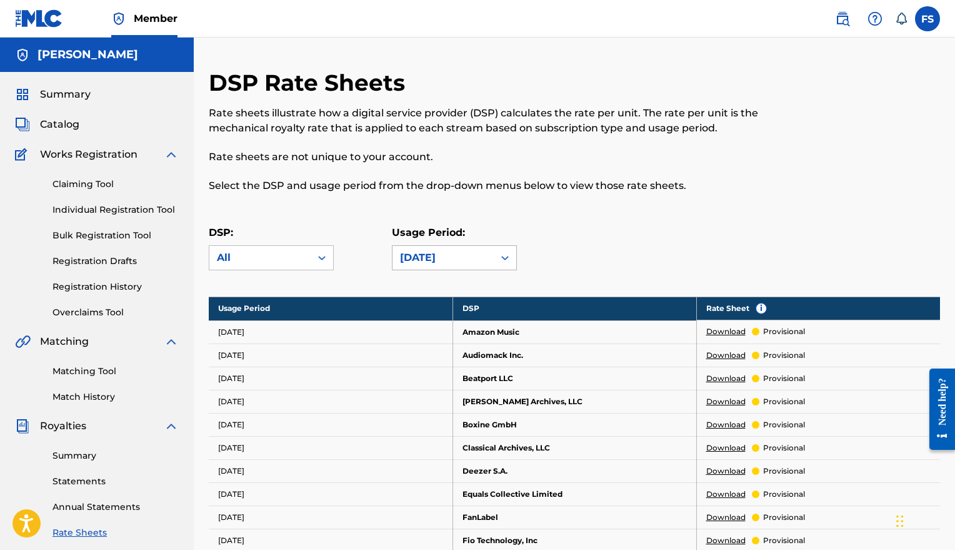
click at [507, 256] on icon at bounding box center [505, 257] width 13 height 13
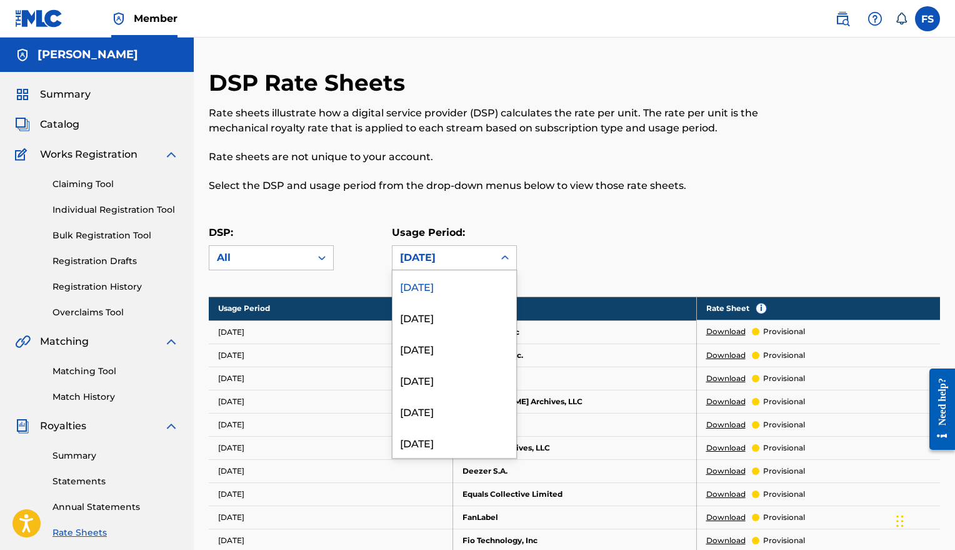
click at [506, 256] on icon at bounding box center [505, 257] width 13 height 13
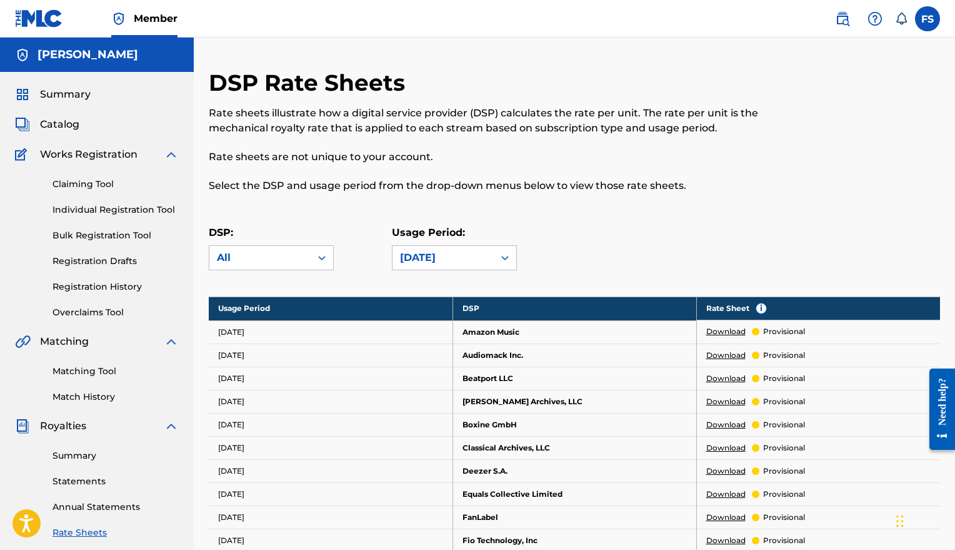
click at [87, 263] on link "Registration Drafts" at bounding box center [116, 261] width 126 height 13
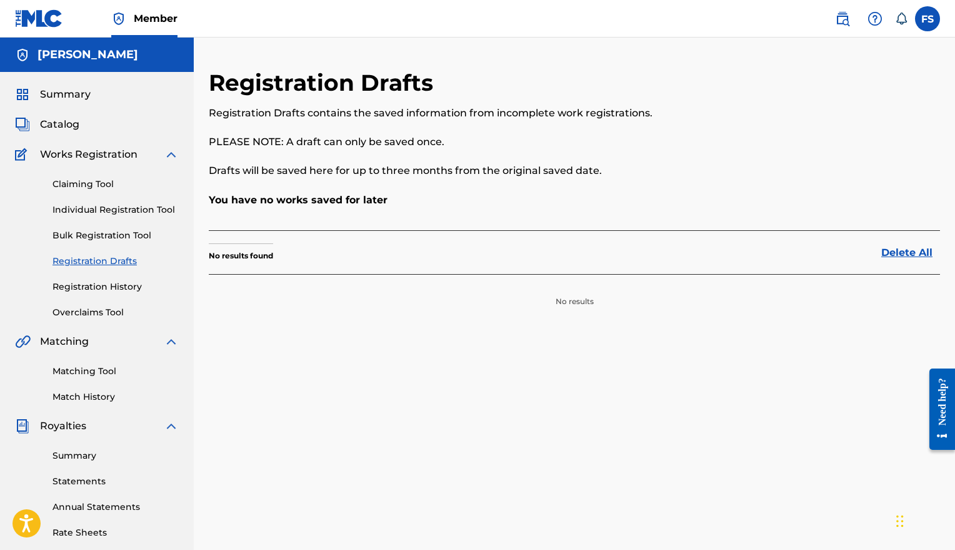
click at [84, 237] on link "Bulk Registration Tool" at bounding box center [116, 235] width 126 height 13
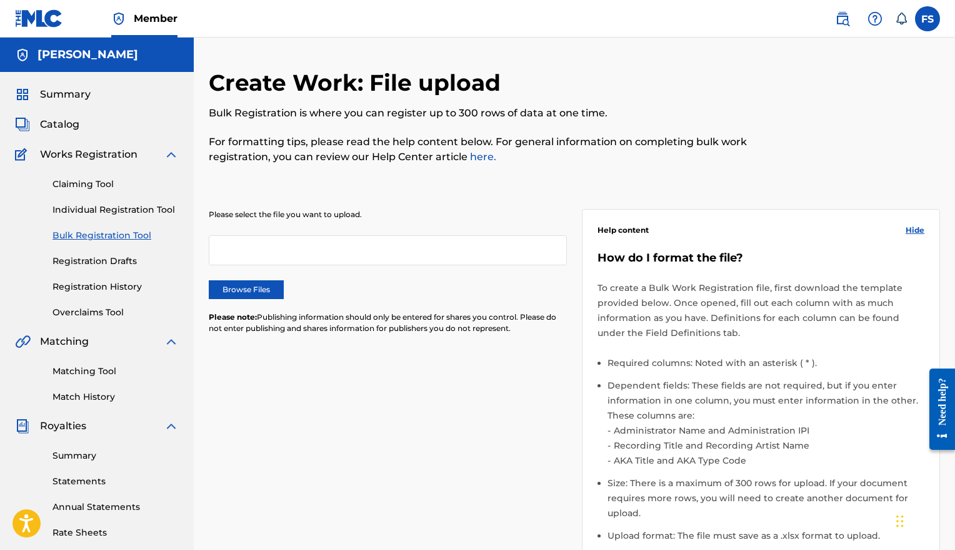
click at [86, 211] on link "Individual Registration Tool" at bounding box center [116, 209] width 126 height 13
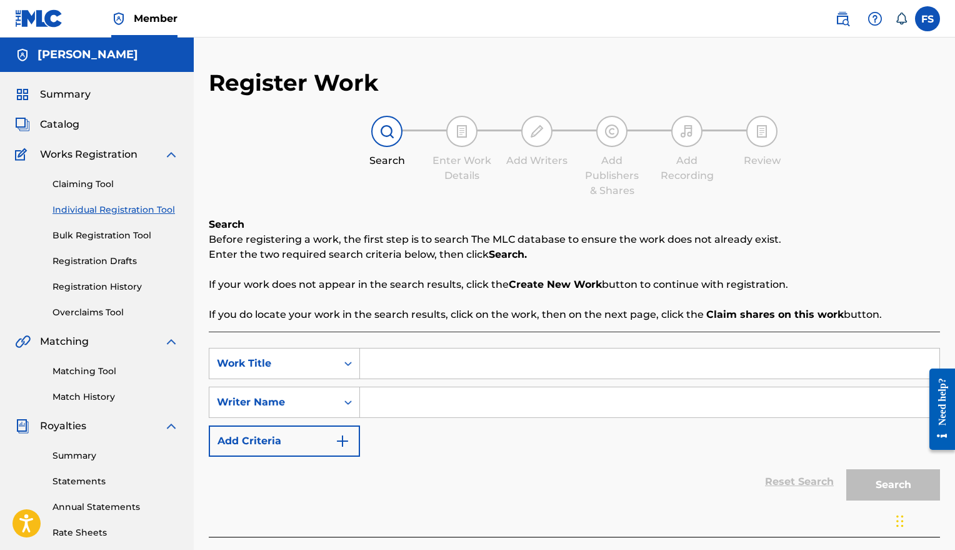
click at [81, 189] on link "Claiming Tool" at bounding box center [116, 184] width 126 height 13
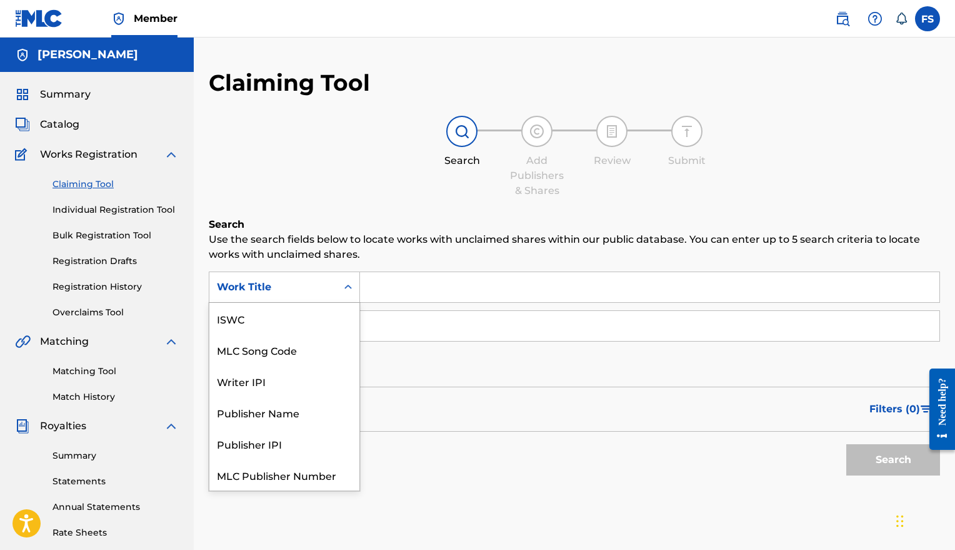
click at [344, 291] on icon "Search Form" at bounding box center [348, 287] width 13 height 13
click at [344, 292] on icon "Search Form" at bounding box center [348, 287] width 13 height 13
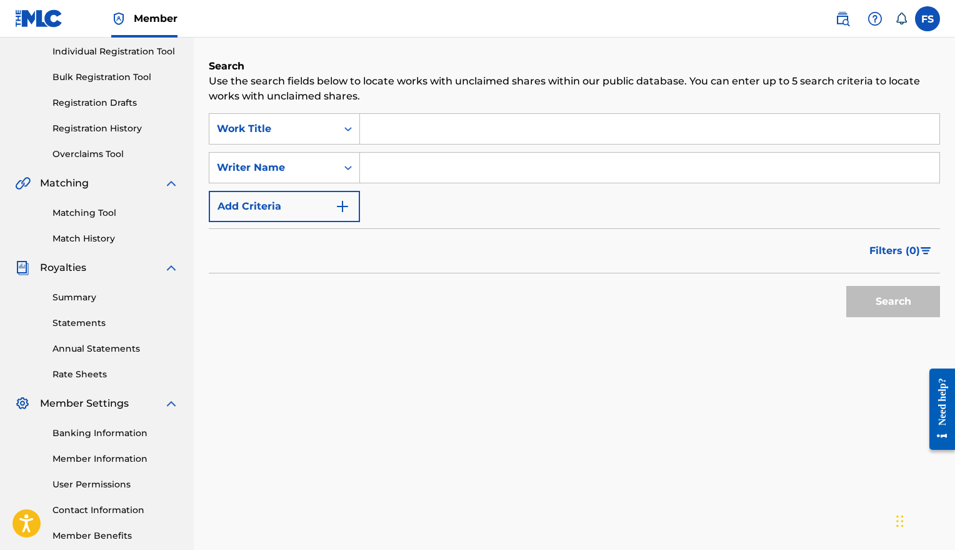
scroll to position [159, 0]
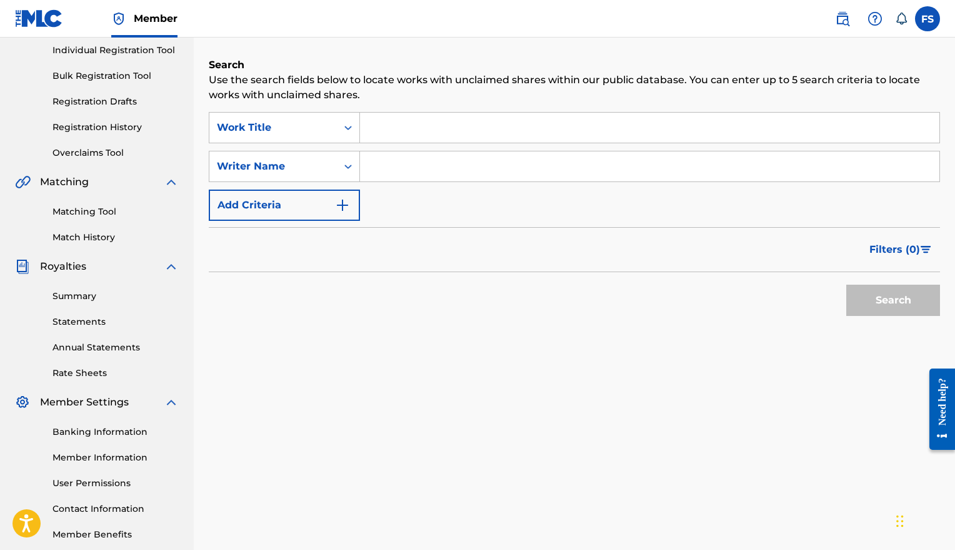
click at [88, 371] on link "Rate Sheets" at bounding box center [116, 372] width 126 height 13
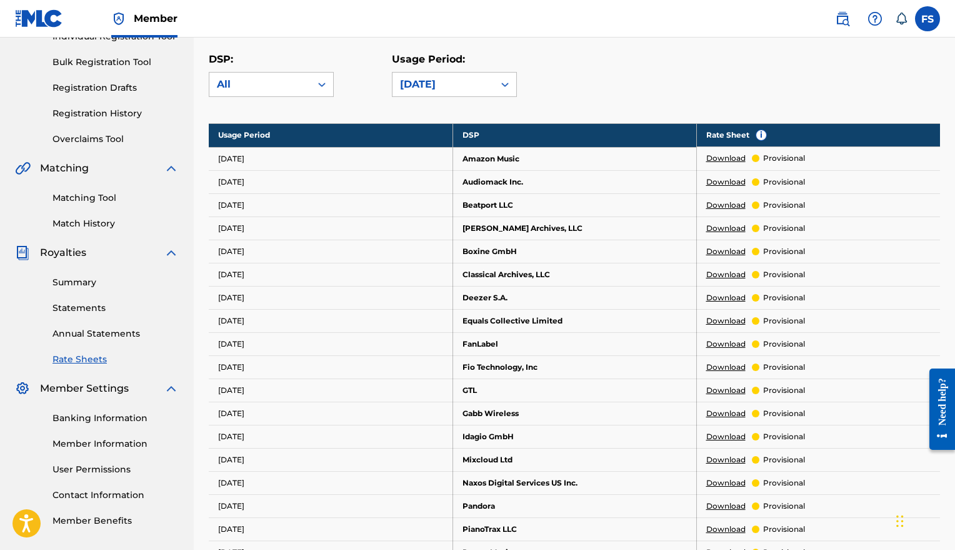
scroll to position [187, 0]
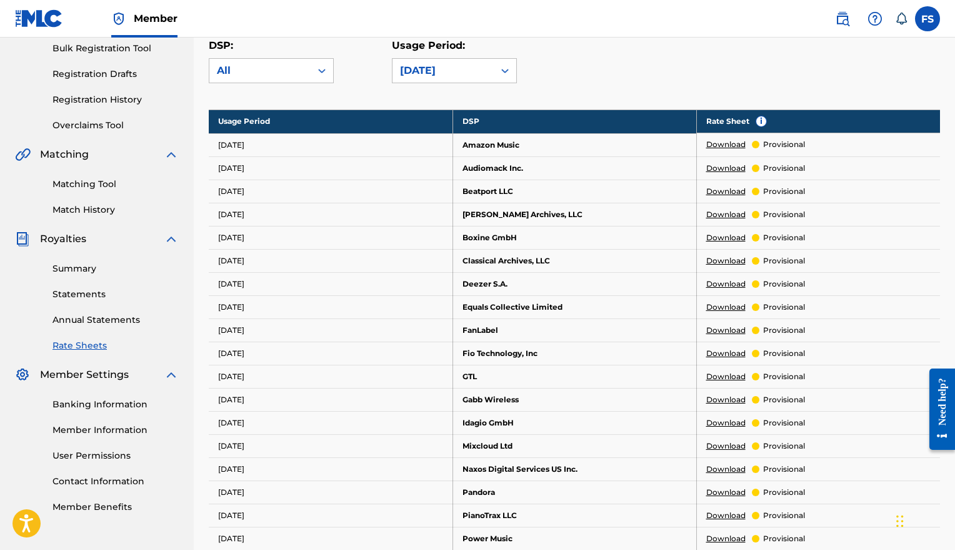
click at [101, 320] on link "Annual Statements" at bounding box center [116, 319] width 126 height 13
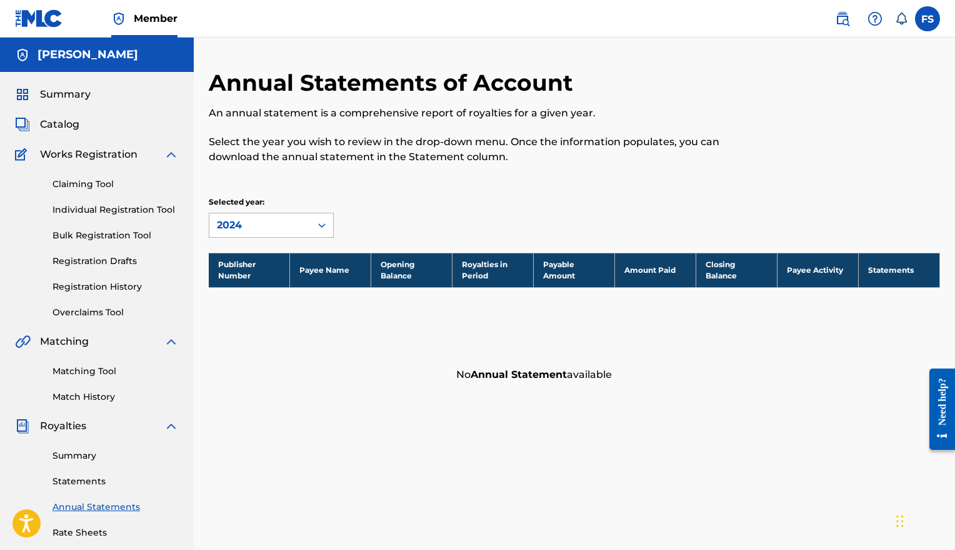
click at [279, 221] on div "2024" at bounding box center [260, 225] width 86 height 15
click at [428, 168] on div "Annual Statements of Account An annual statement is a comprehensive report of r…" at bounding box center [490, 124] width 563 height 110
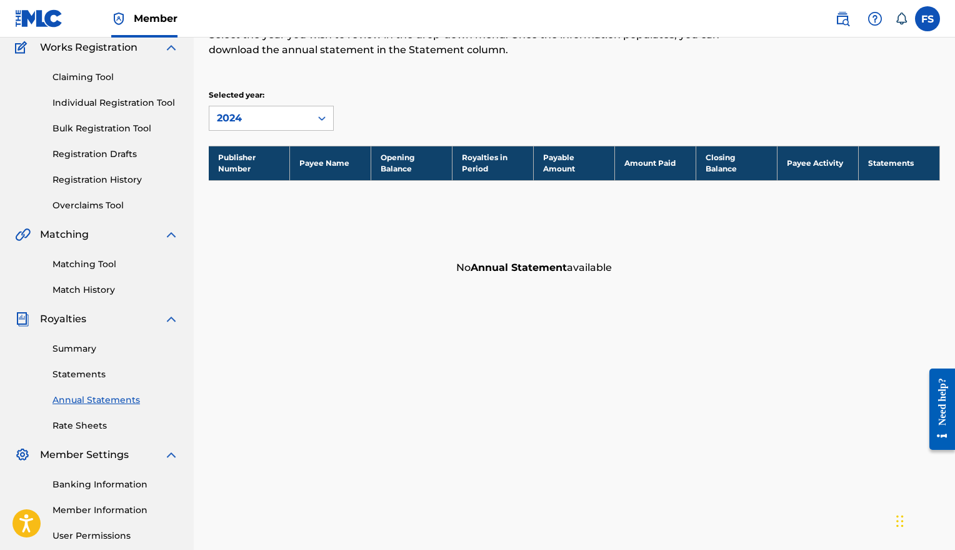
scroll to position [108, 0]
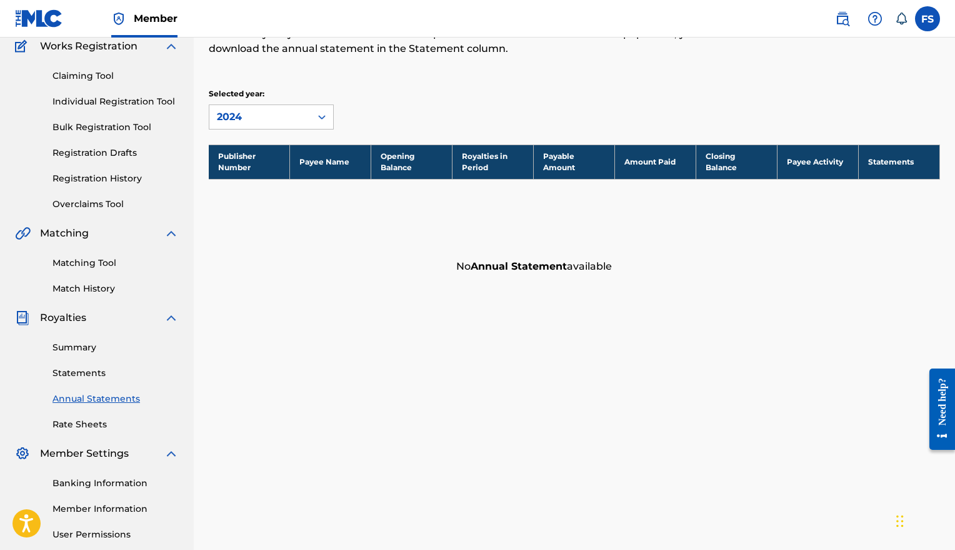
click at [122, 184] on link "Registration History" at bounding box center [116, 178] width 126 height 13
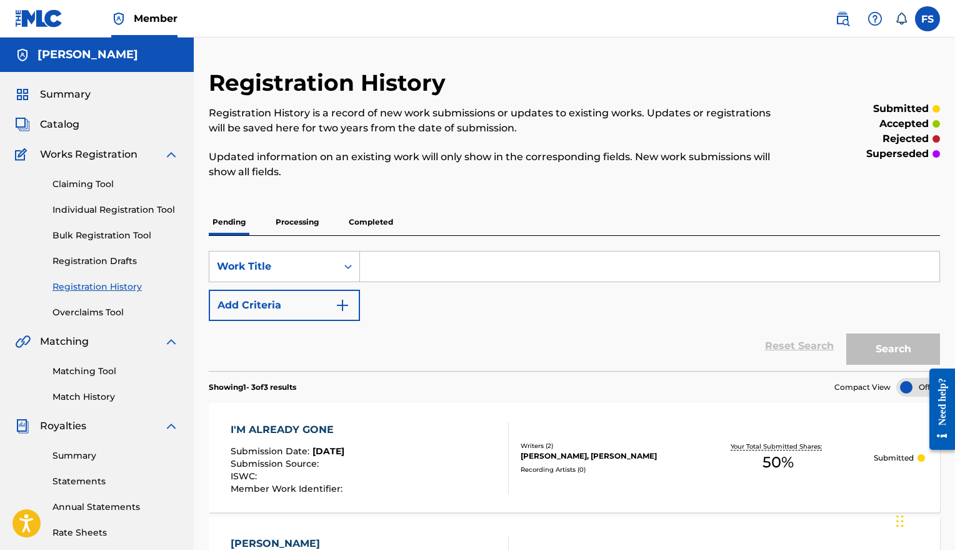
click at [91, 316] on link "Overclaims Tool" at bounding box center [116, 312] width 126 height 13
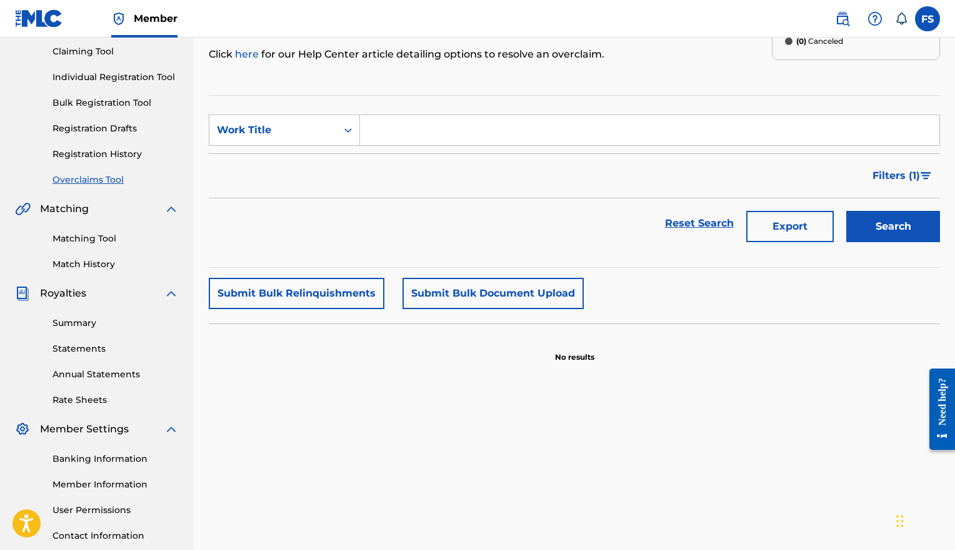
scroll to position [136, 0]
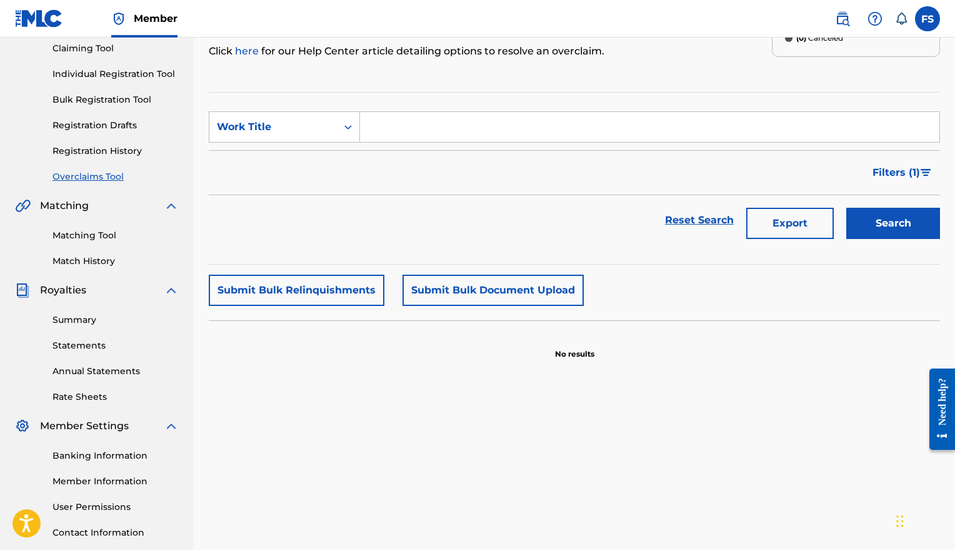
click at [87, 373] on link "Annual Statements" at bounding box center [116, 371] width 126 height 13
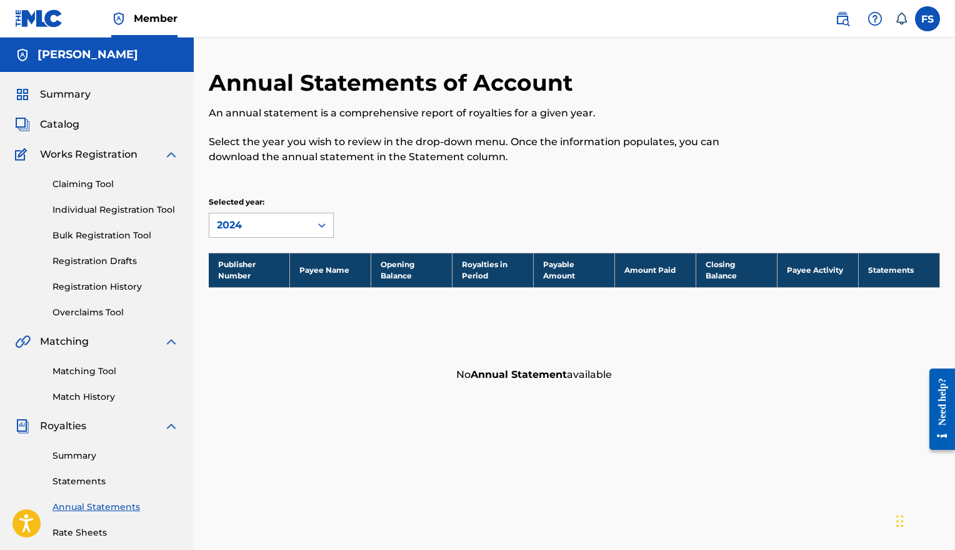
click at [321, 227] on icon at bounding box center [322, 225] width 13 height 13
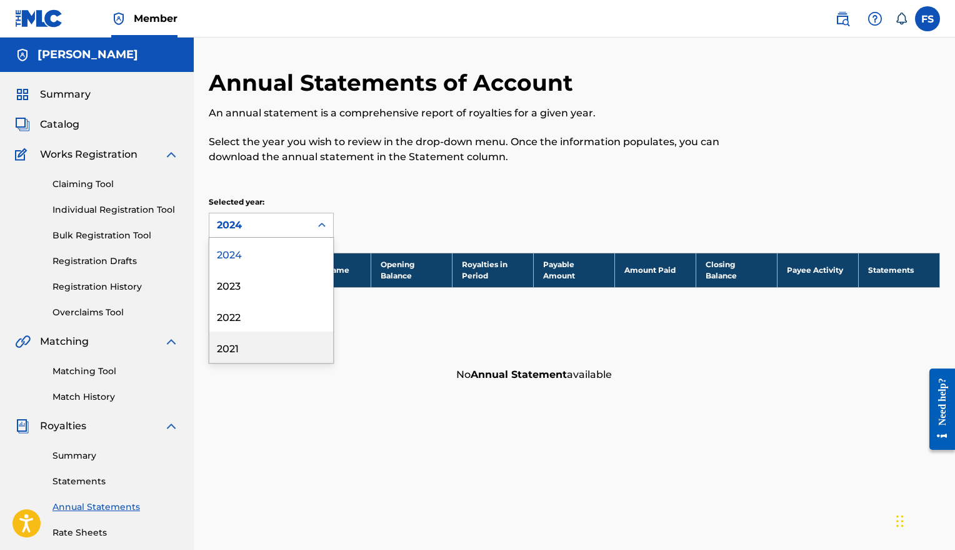
click at [160, 383] on div "Matching Tool Match History" at bounding box center [97, 376] width 164 height 54
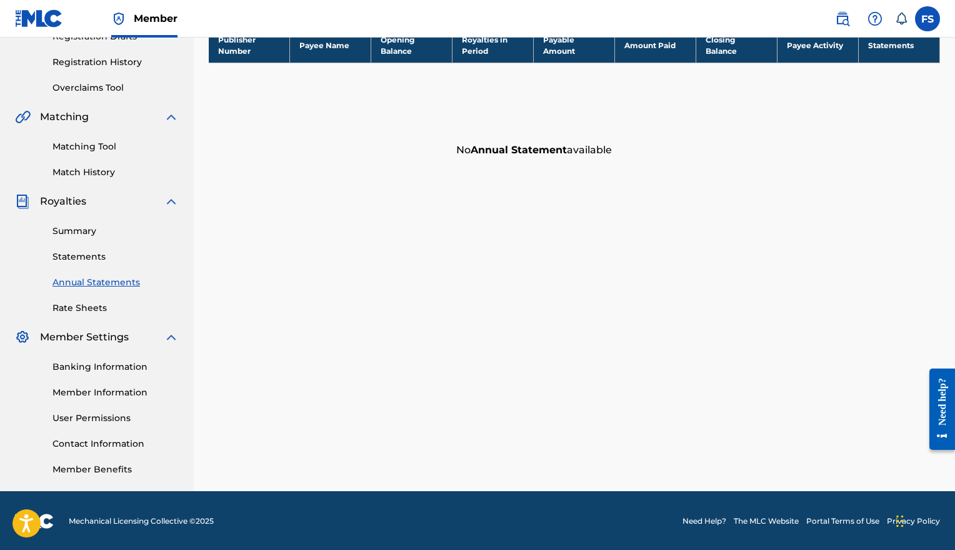
scroll to position [226, 0]
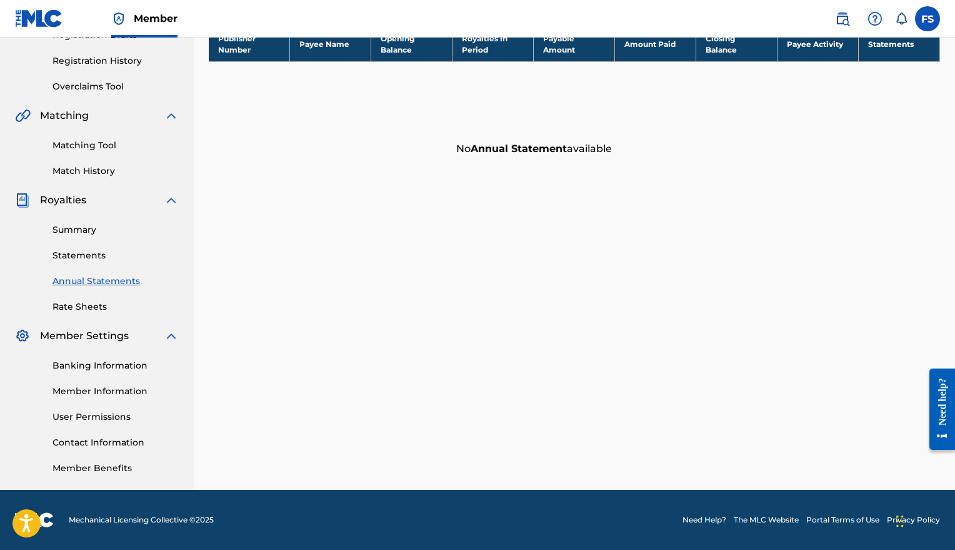
click at [97, 447] on link "Contact Information" at bounding box center [116, 442] width 126 height 13
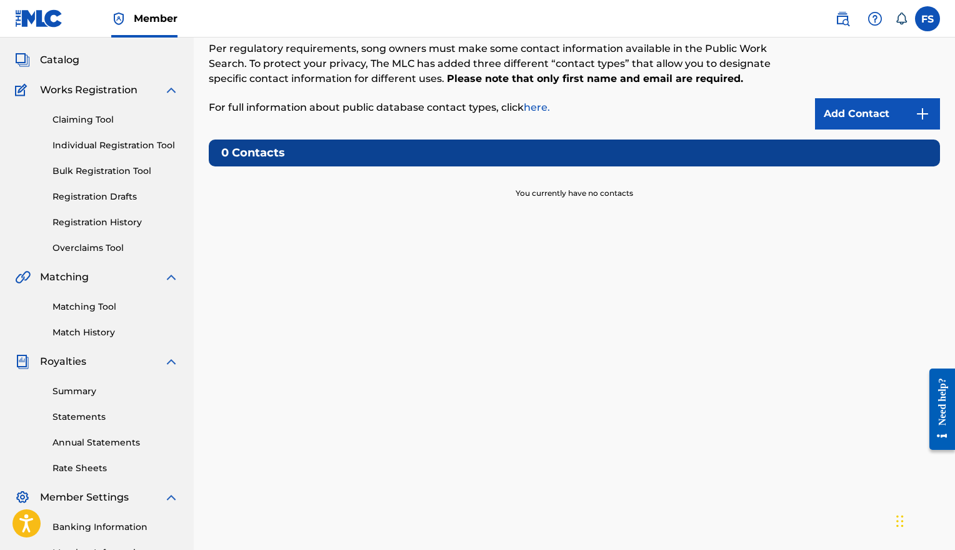
scroll to position [226, 0]
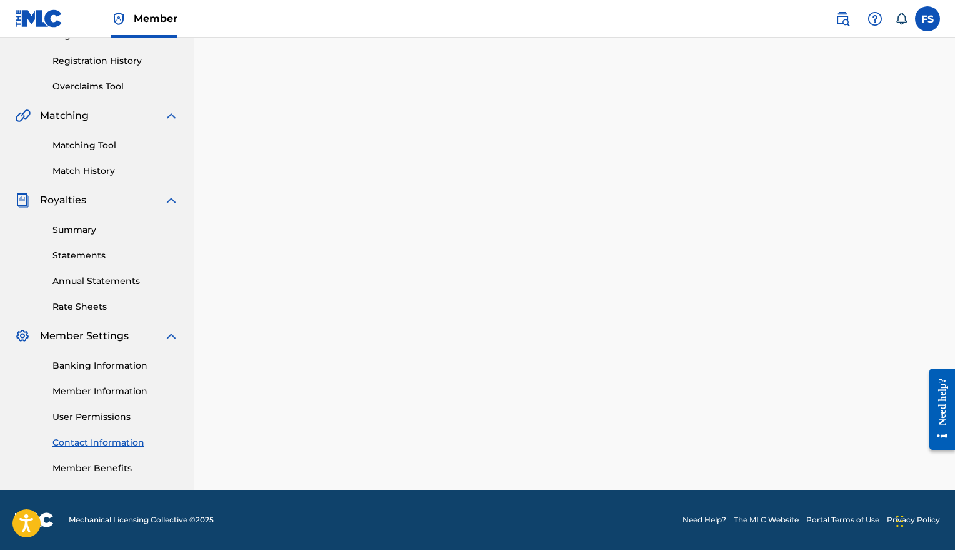
click at [111, 359] on link "Banking Information" at bounding box center [116, 365] width 126 height 13
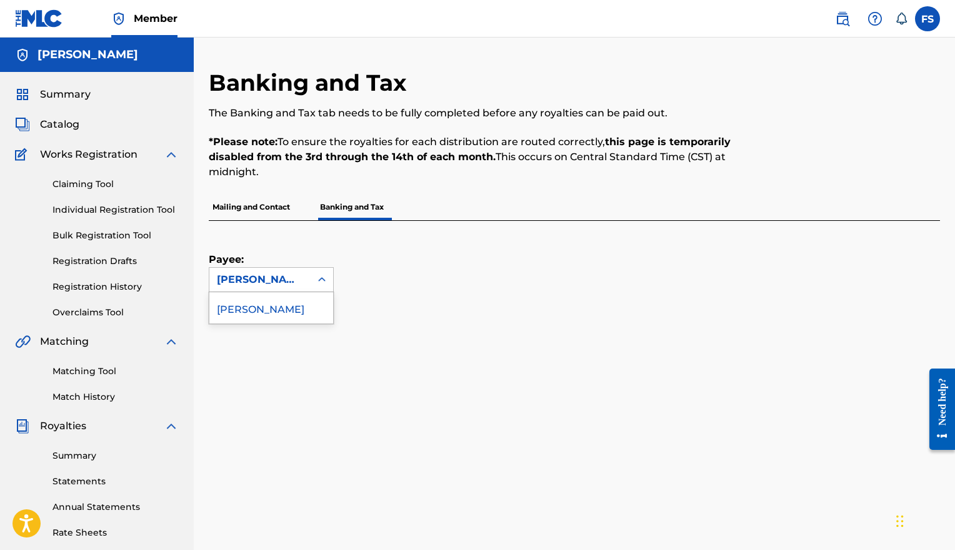
click at [321, 278] on icon at bounding box center [322, 279] width 13 height 13
click at [427, 283] on div "Payee: Frank Larry Solivan II selected, 1 of 1. 1 result available. Use Up and …" at bounding box center [560, 256] width 702 height 71
